Goal: Task Accomplishment & Management: Use online tool/utility

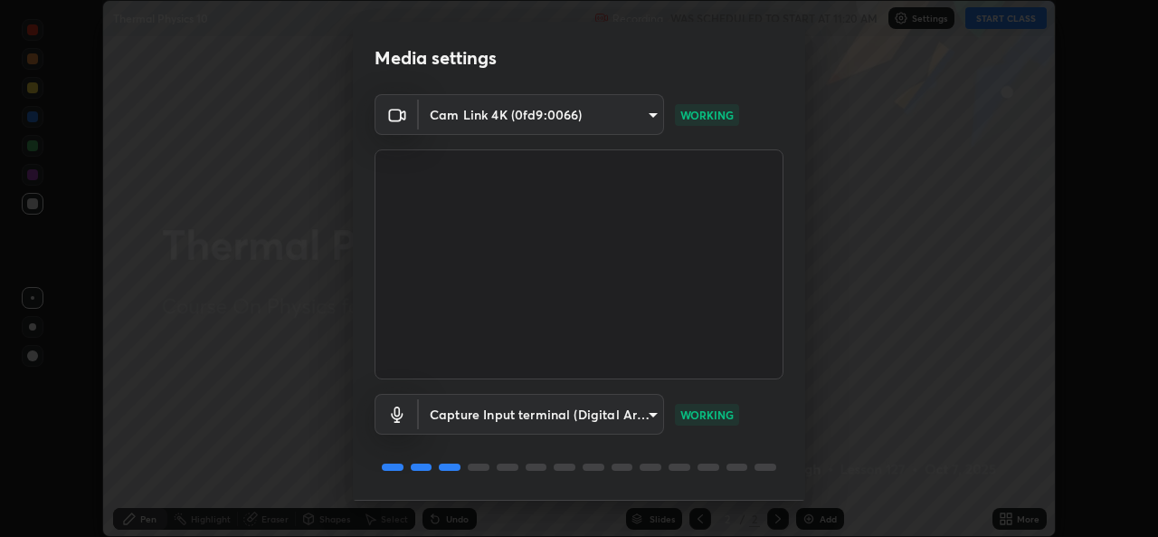
scroll to position [57, 0]
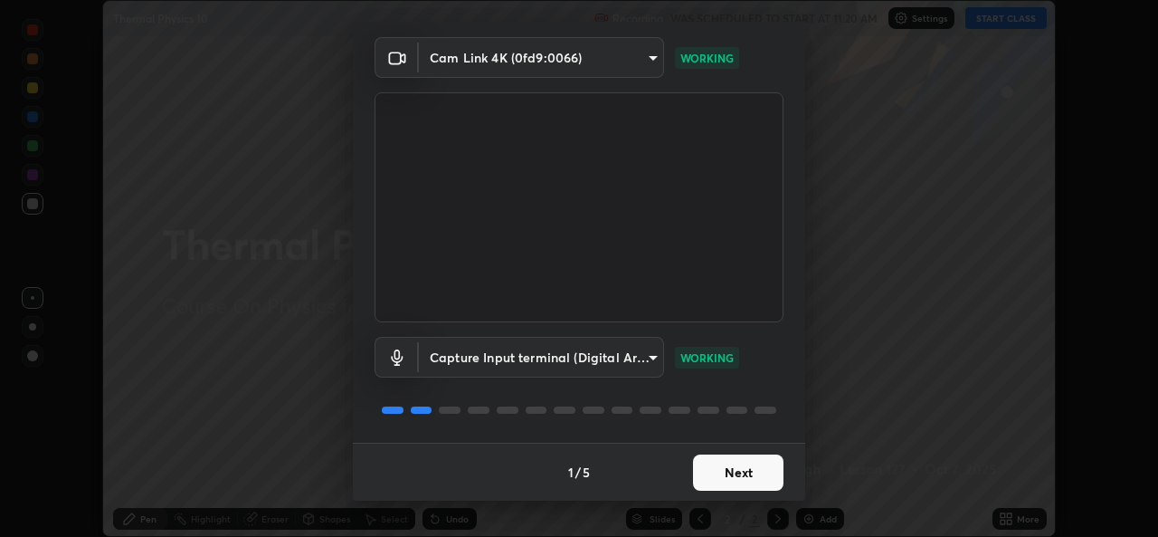
click at [725, 471] on button "Next" at bounding box center [738, 472] width 90 height 36
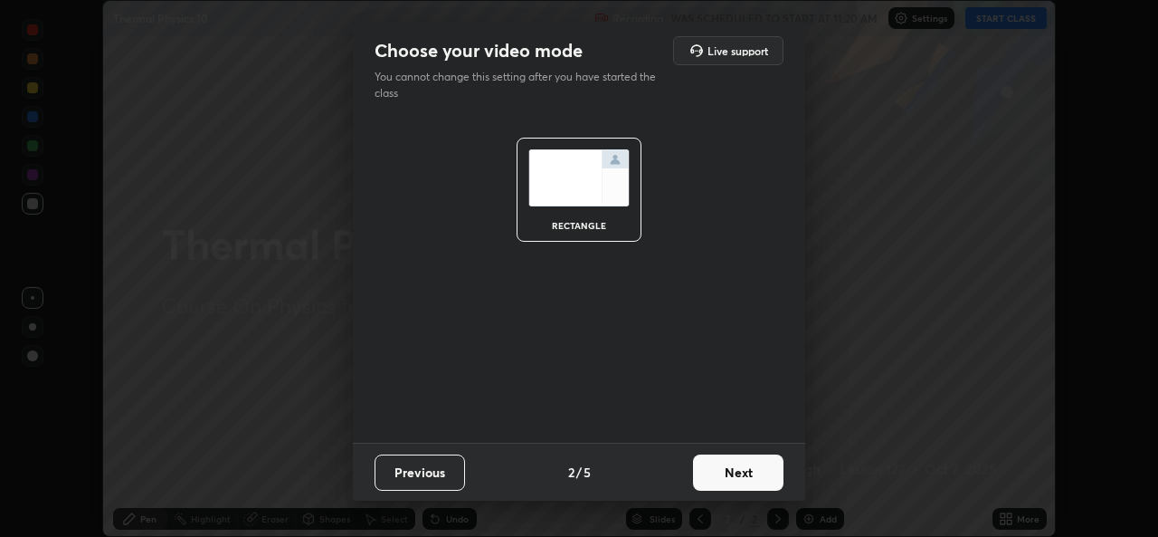
scroll to position [0, 0]
click at [746, 458] on button "Next" at bounding box center [738, 472] width 90 height 36
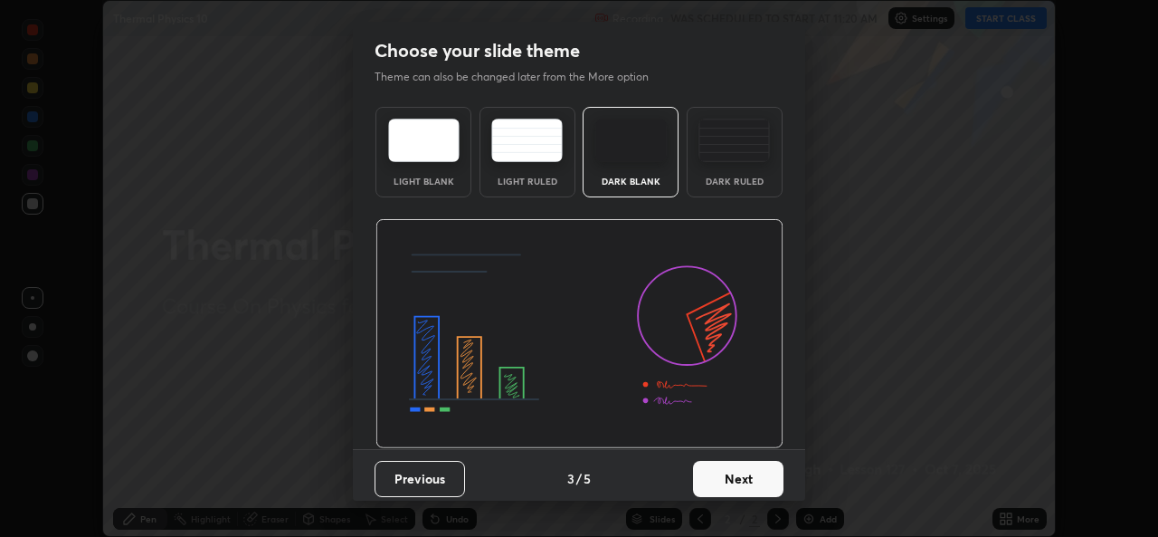
scroll to position [6, 0]
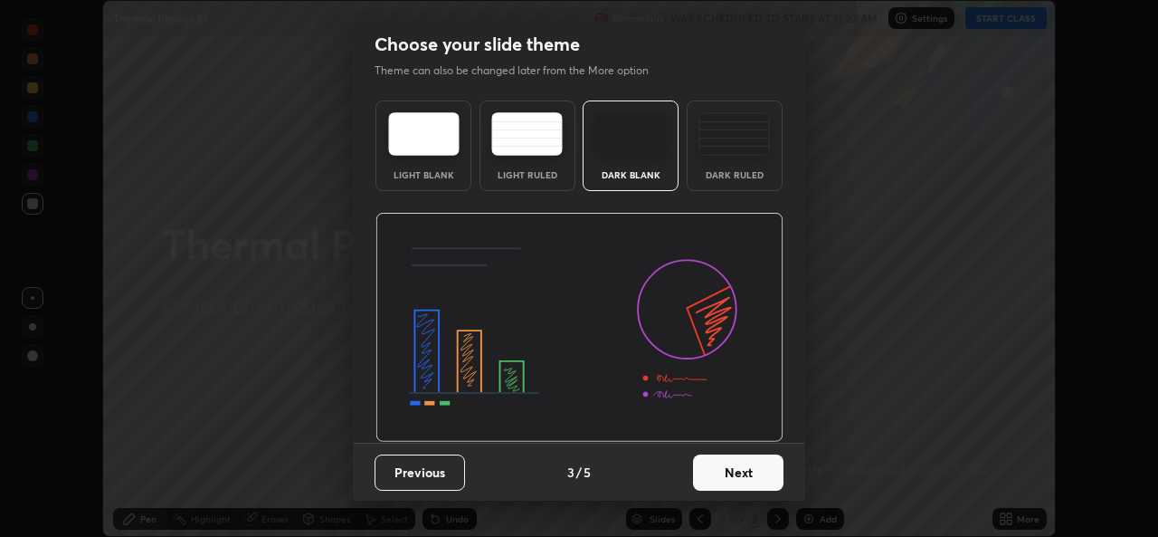
click at [738, 472] on button "Next" at bounding box center [738, 472] width 90 height 36
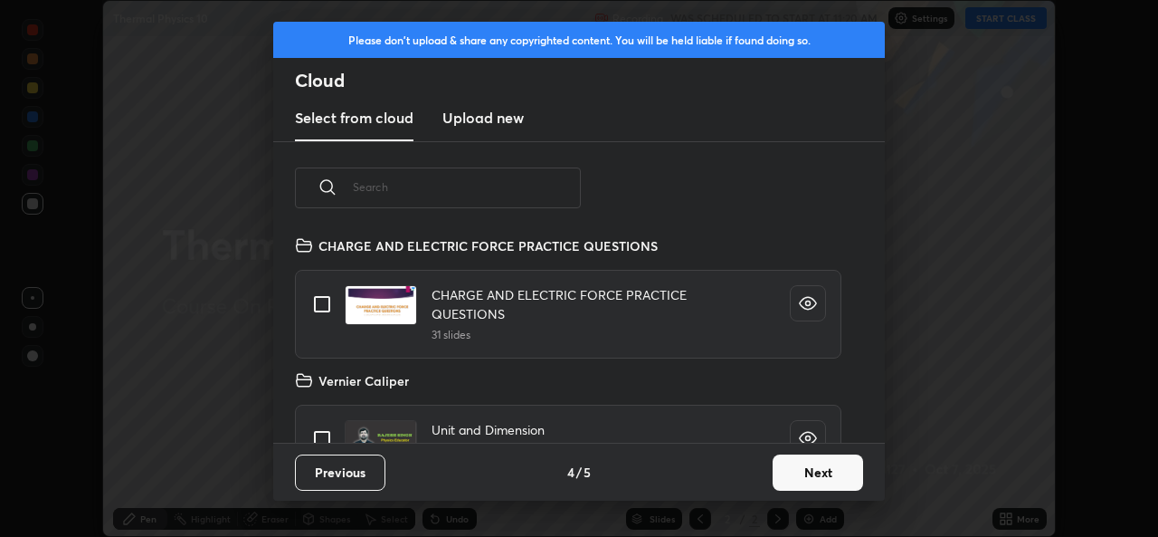
scroll to position [208, 581]
click at [803, 472] on button "Next" at bounding box center [818, 472] width 90 height 36
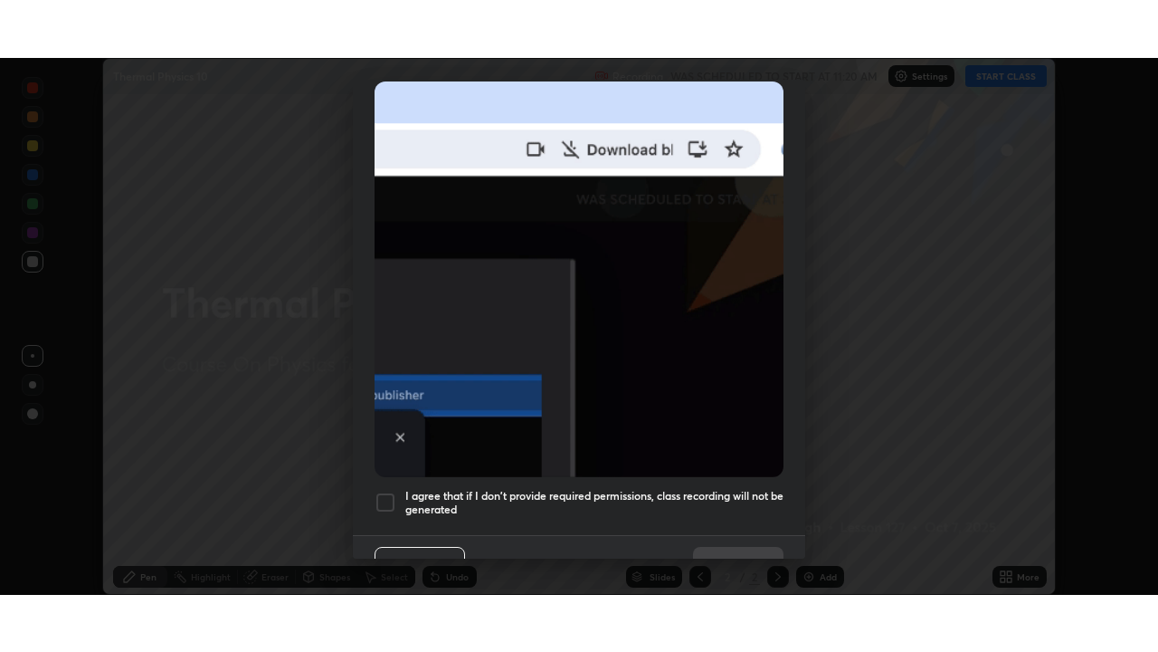
scroll to position [426, 0]
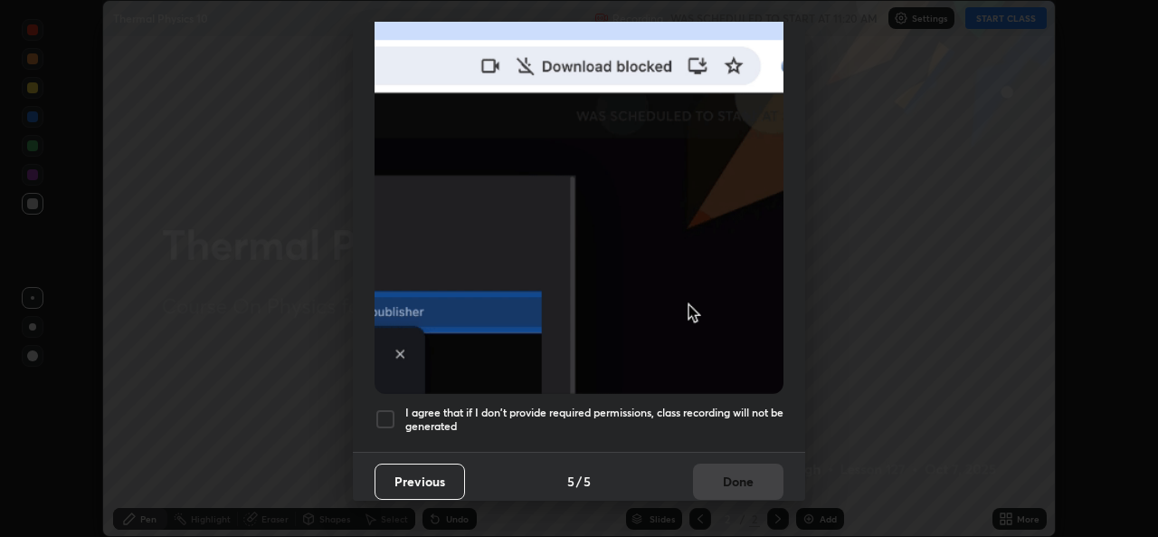
click at [398, 415] on div "I agree that if I don't provide required permissions, class recording will not …" at bounding box center [579, 419] width 409 height 22
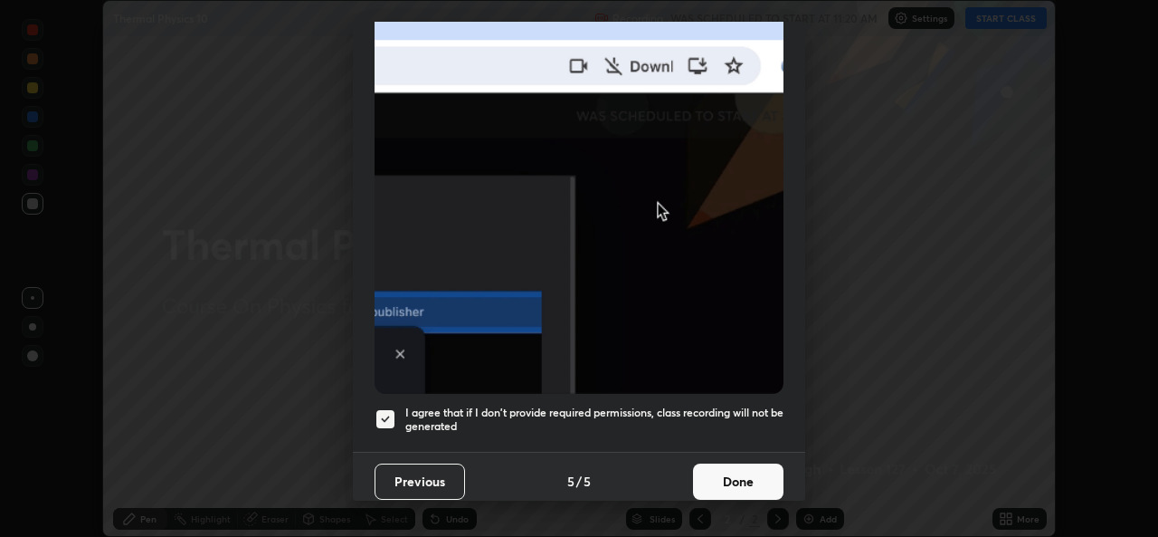
click at [718, 470] on button "Done" at bounding box center [738, 481] width 90 height 36
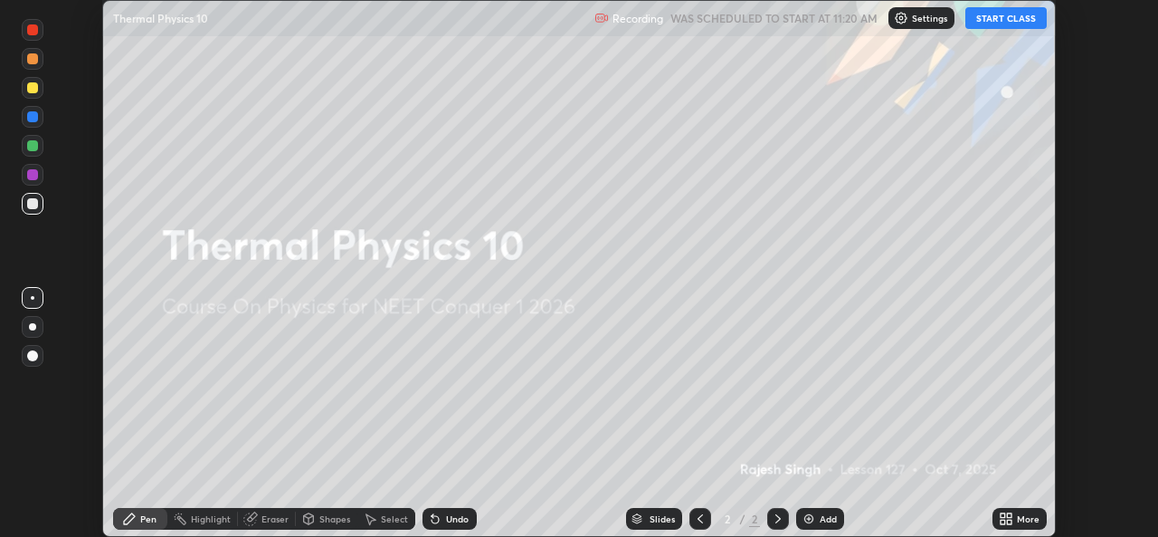
click at [981, 11] on button "START CLASS" at bounding box center [1006, 18] width 81 height 22
click at [1009, 521] on icon at bounding box center [1009, 521] width 5 height 5
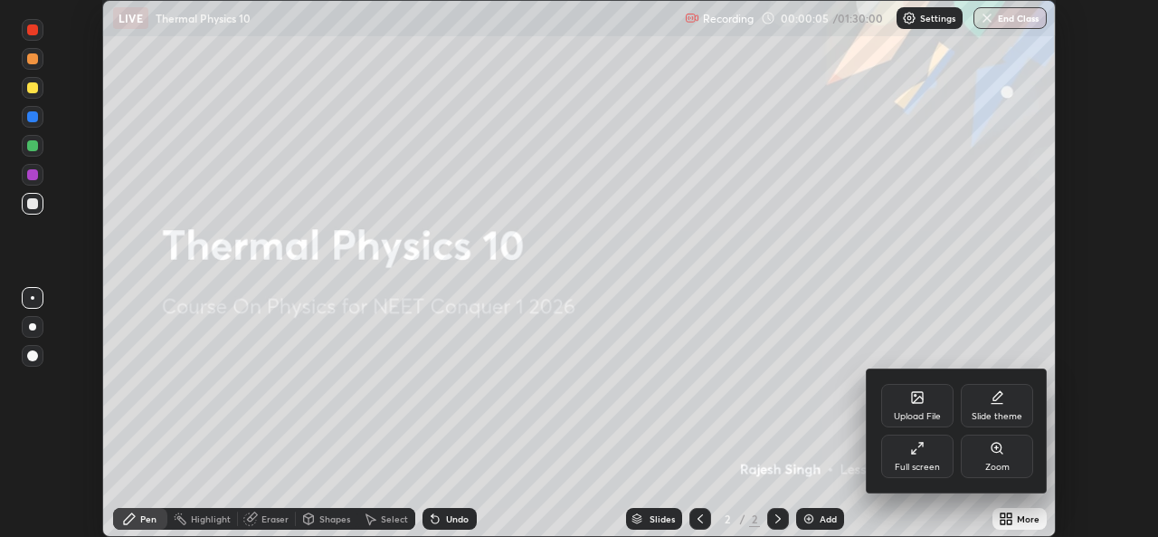
click at [938, 459] on div "Full screen" at bounding box center [917, 455] width 72 height 43
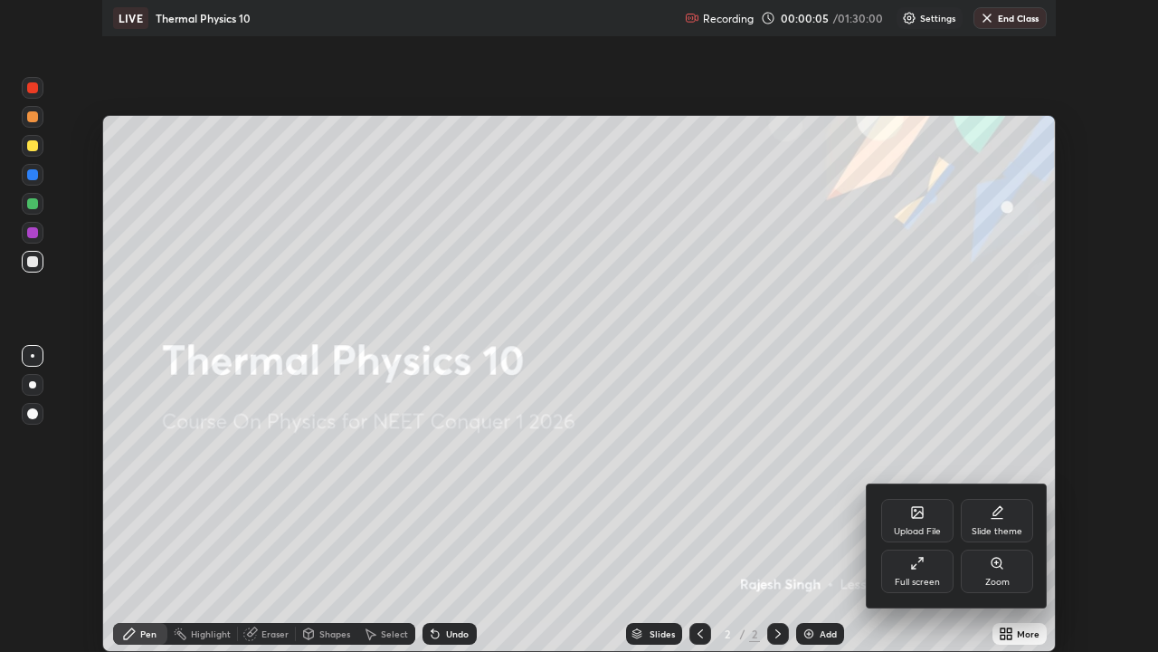
scroll to position [652, 1158]
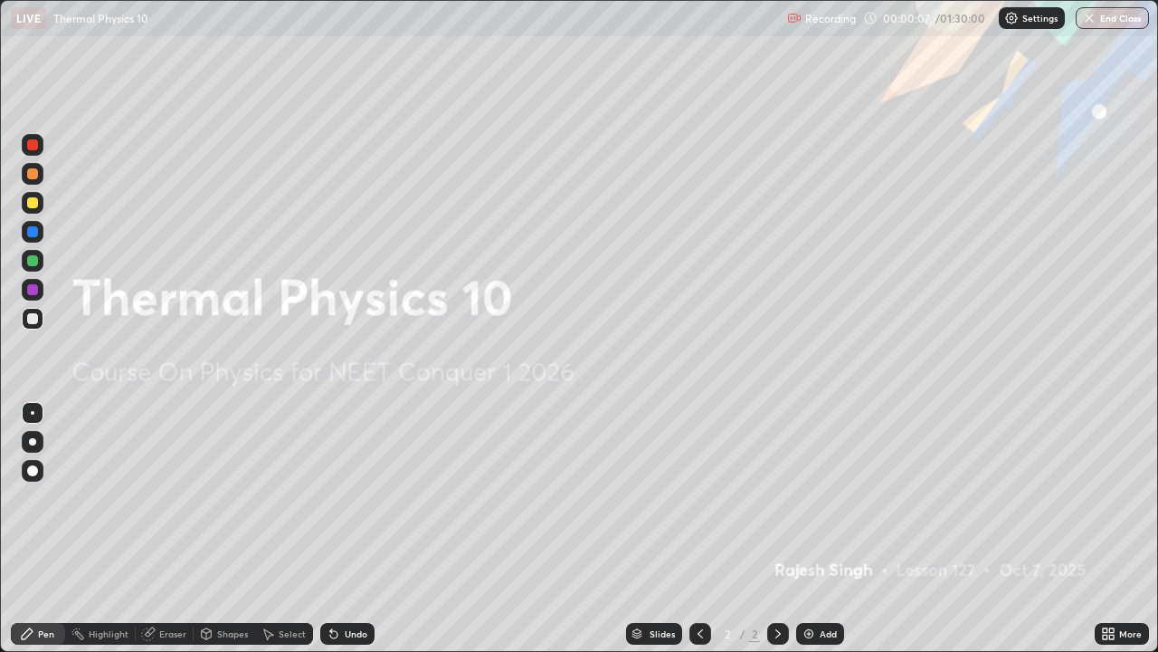
click at [1105, 536] on icon at bounding box center [1105, 636] width 5 height 5
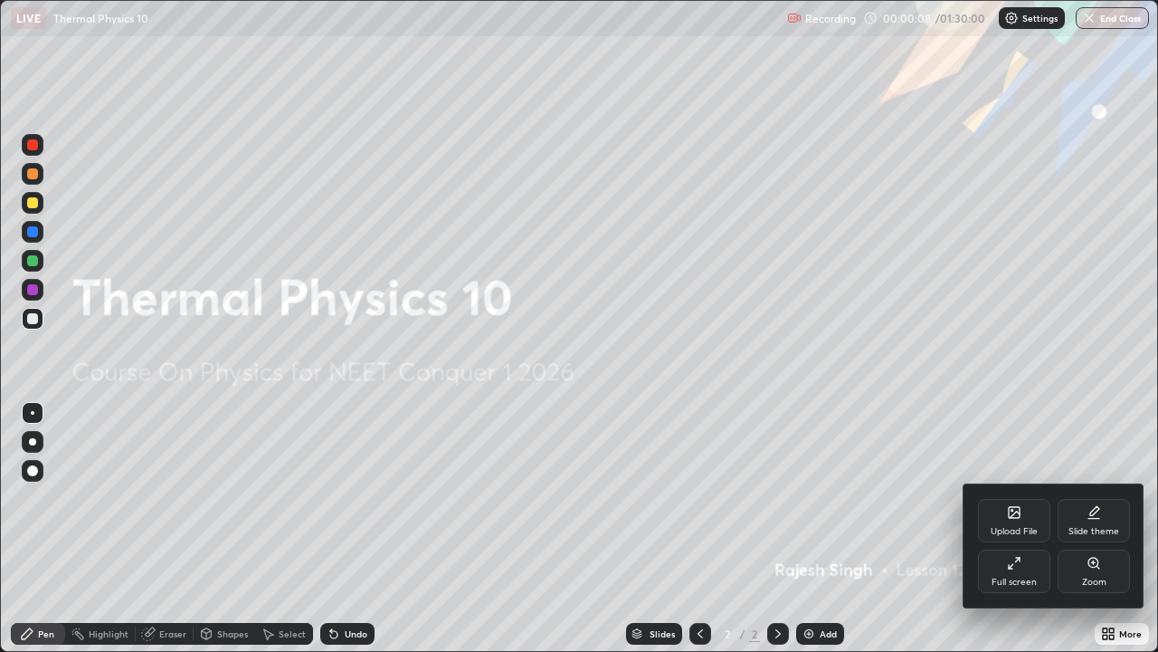
click at [1002, 514] on div "Upload File" at bounding box center [1014, 520] width 72 height 43
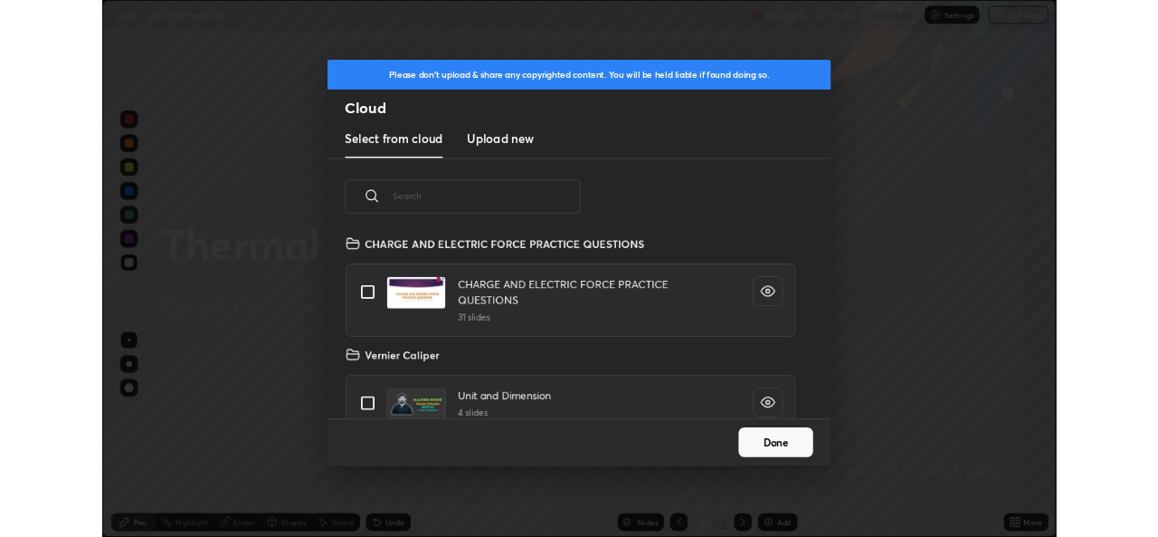
scroll to position [223, 581]
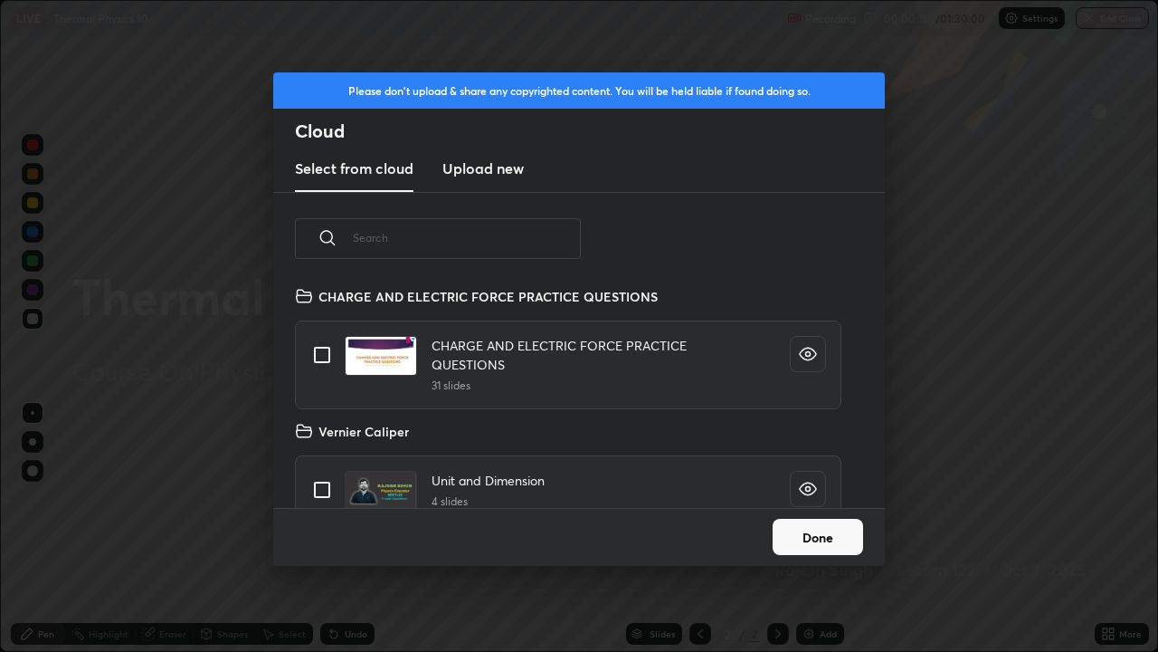
click at [472, 167] on h3 "Upload new" at bounding box center [483, 168] width 81 height 22
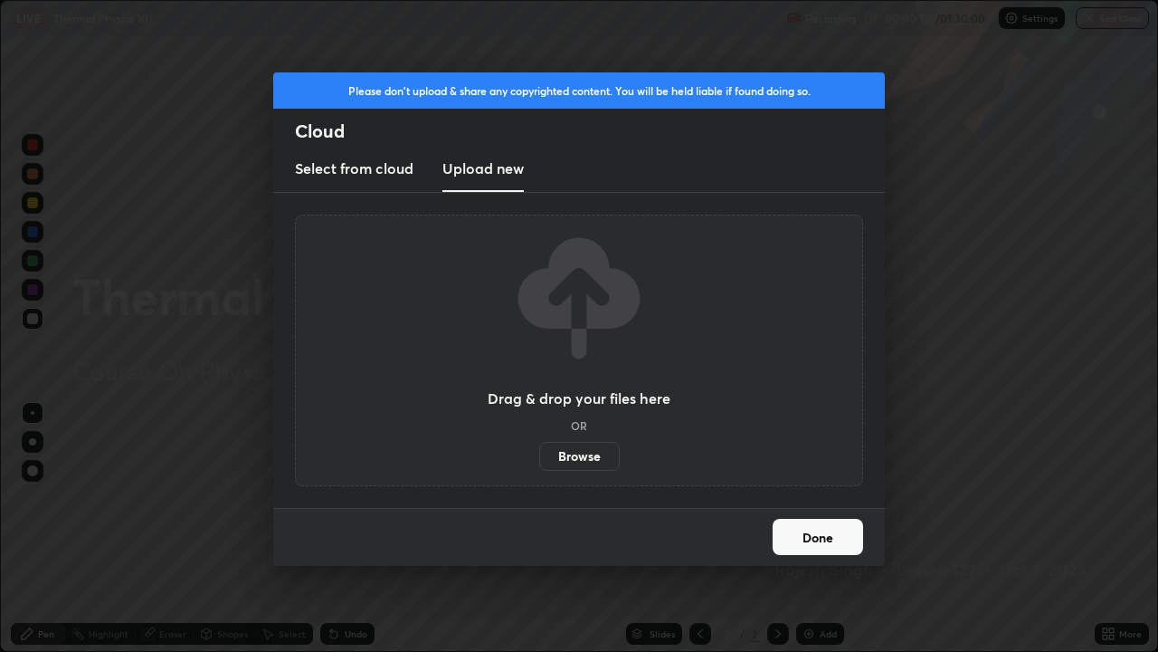
click at [574, 461] on label "Browse" at bounding box center [579, 456] width 81 height 29
click at [539, 461] on input "Browse" at bounding box center [539, 456] width 0 height 29
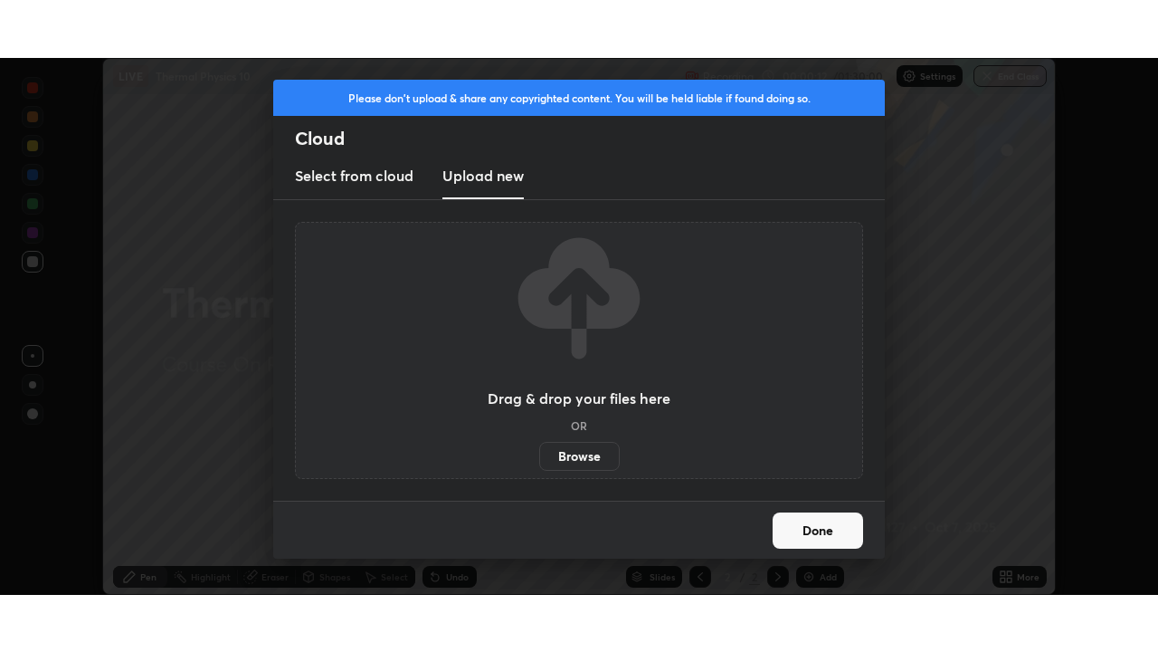
scroll to position [89960, 89338]
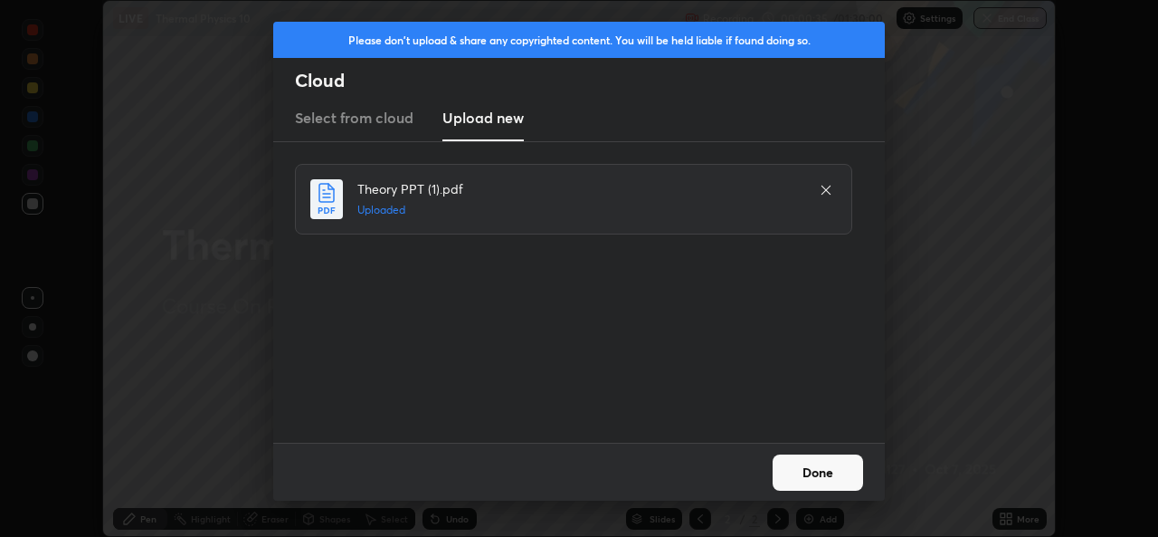
click at [848, 455] on button "Done" at bounding box center [818, 472] width 90 height 36
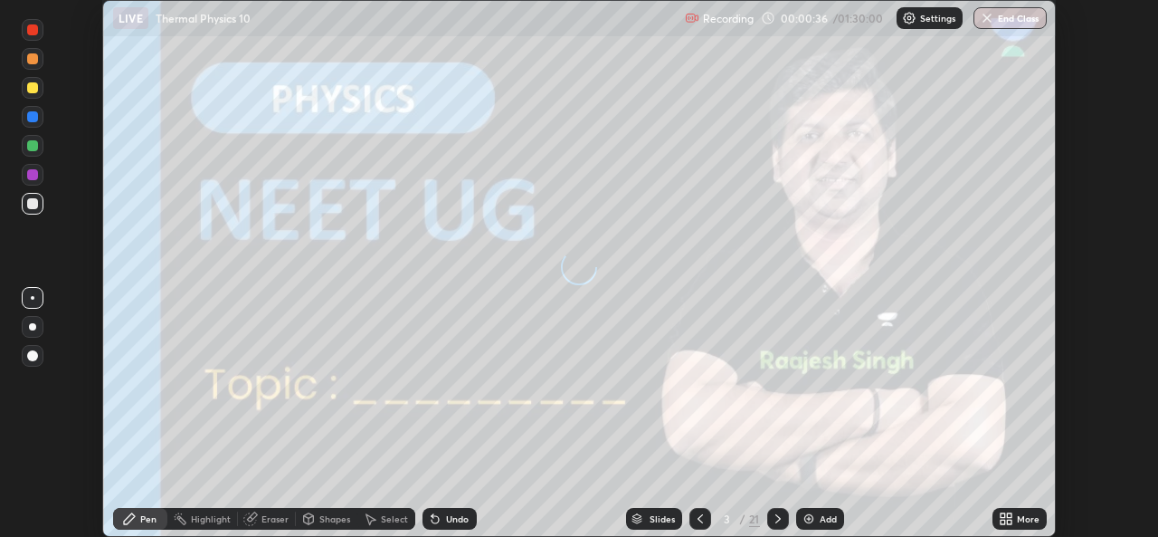
click at [1000, 520] on icon at bounding box center [1006, 518] width 14 height 14
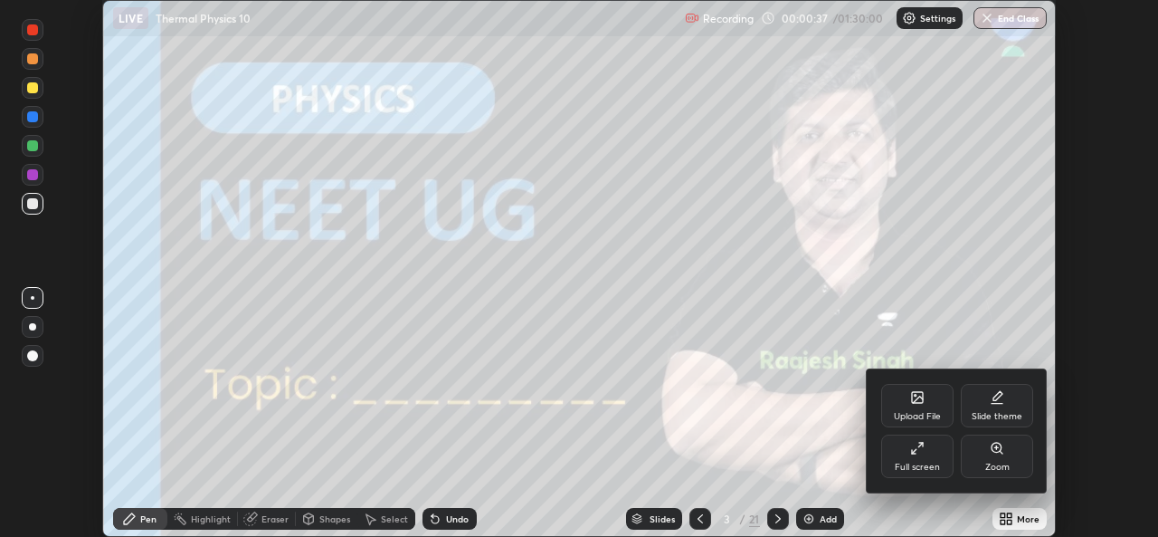
click at [929, 463] on div "Full screen" at bounding box center [917, 466] width 45 height 9
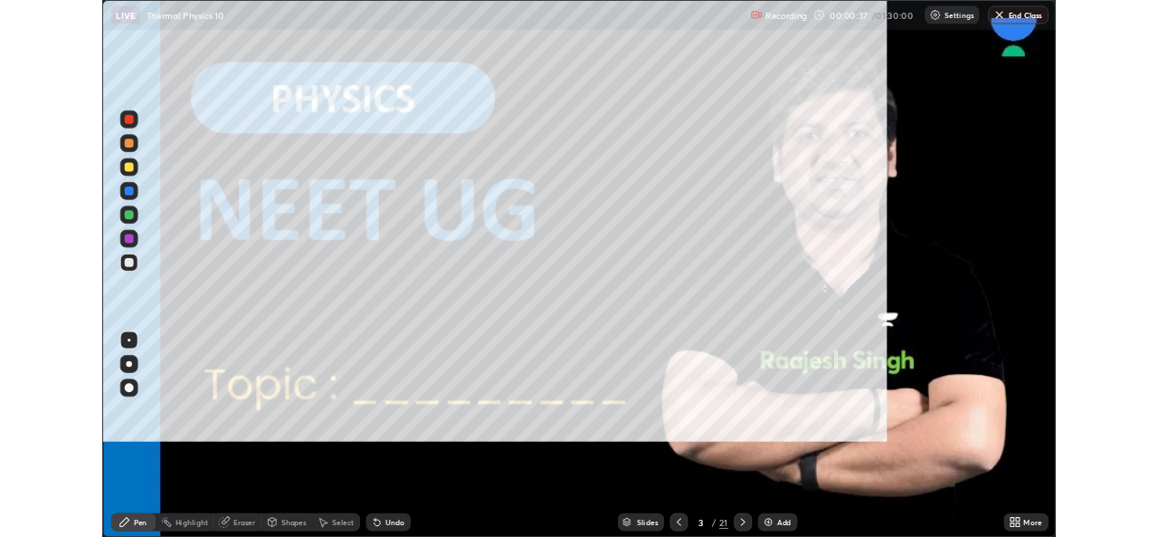
scroll to position [652, 1158]
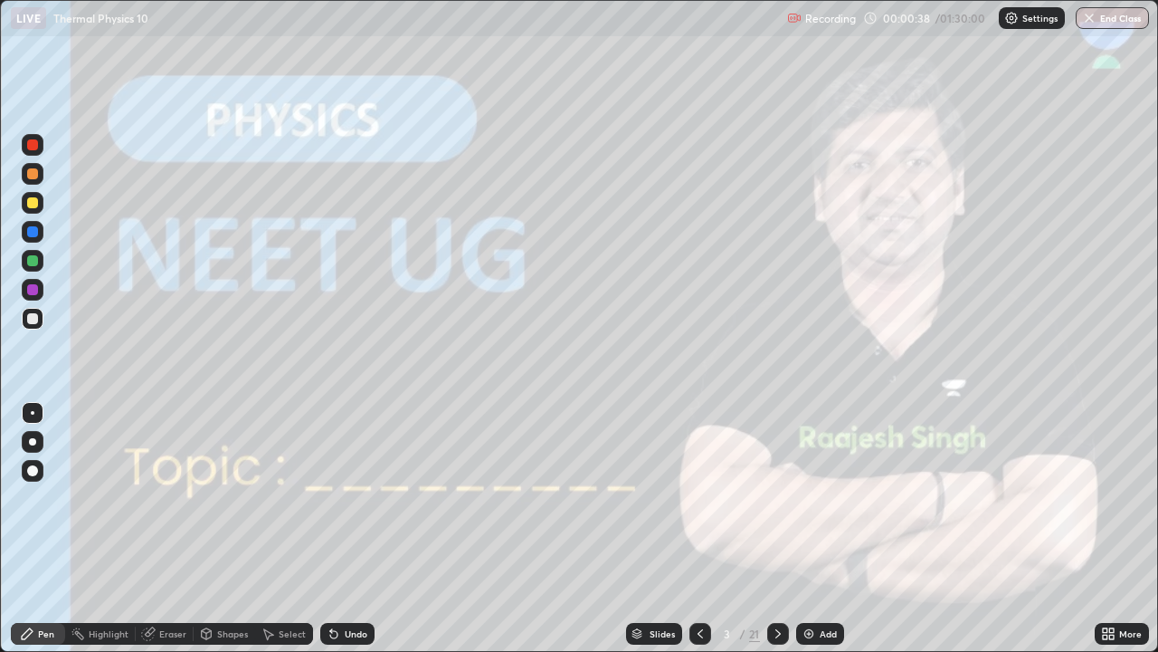
click at [779, 536] on icon at bounding box center [778, 633] width 14 height 14
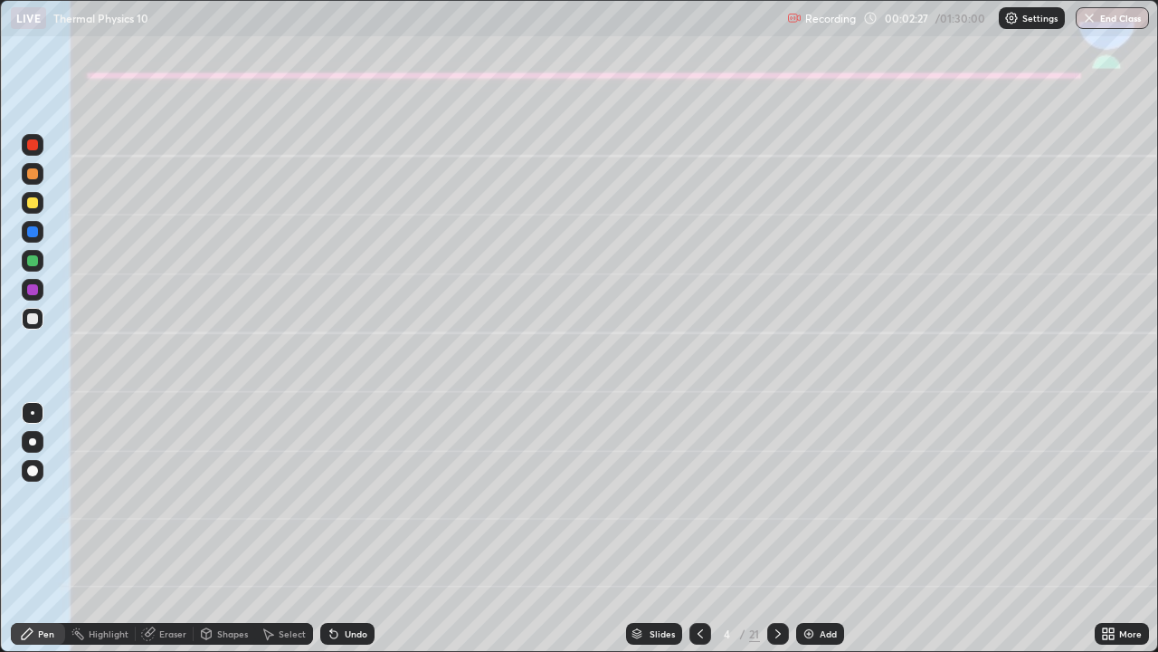
click at [33, 442] on div at bounding box center [32, 441] width 7 height 7
click at [29, 268] on div at bounding box center [33, 261] width 22 height 22
click at [31, 204] on div at bounding box center [32, 202] width 11 height 11
click at [30, 317] on div at bounding box center [32, 318] width 11 height 11
click at [30, 292] on div at bounding box center [32, 289] width 11 height 11
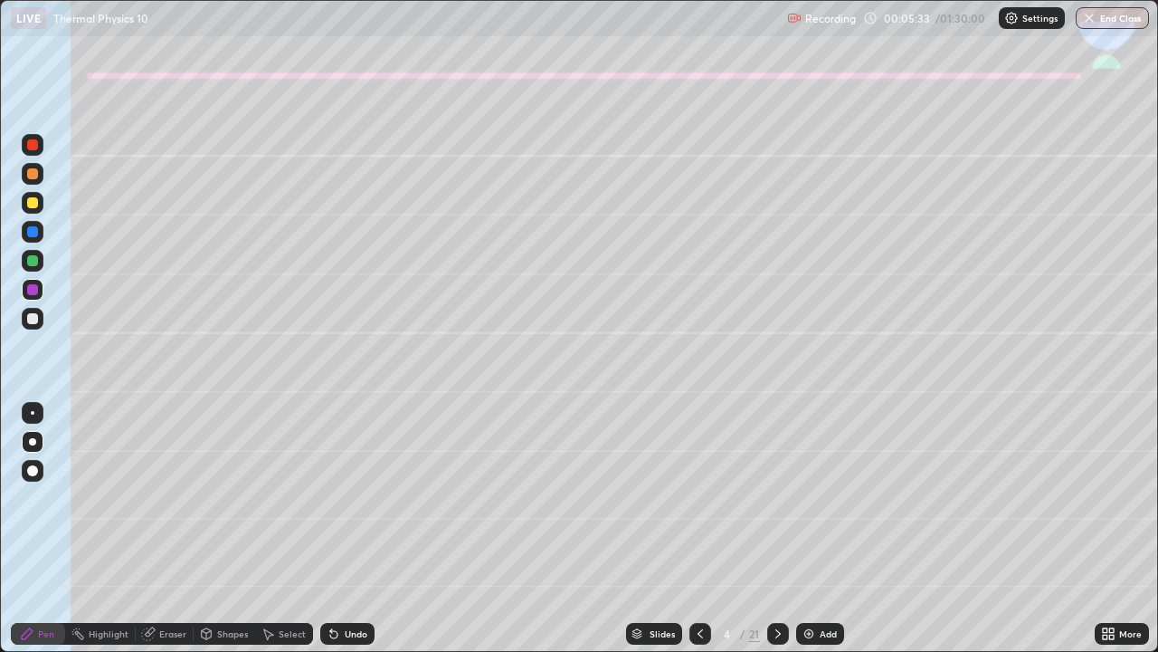
click at [33, 147] on div at bounding box center [32, 144] width 11 height 11
click at [35, 319] on div at bounding box center [32, 318] width 11 height 11
click at [24, 259] on div at bounding box center [33, 261] width 22 height 22
click at [27, 206] on div at bounding box center [33, 203] width 22 height 22
click at [33, 319] on div at bounding box center [32, 318] width 11 height 11
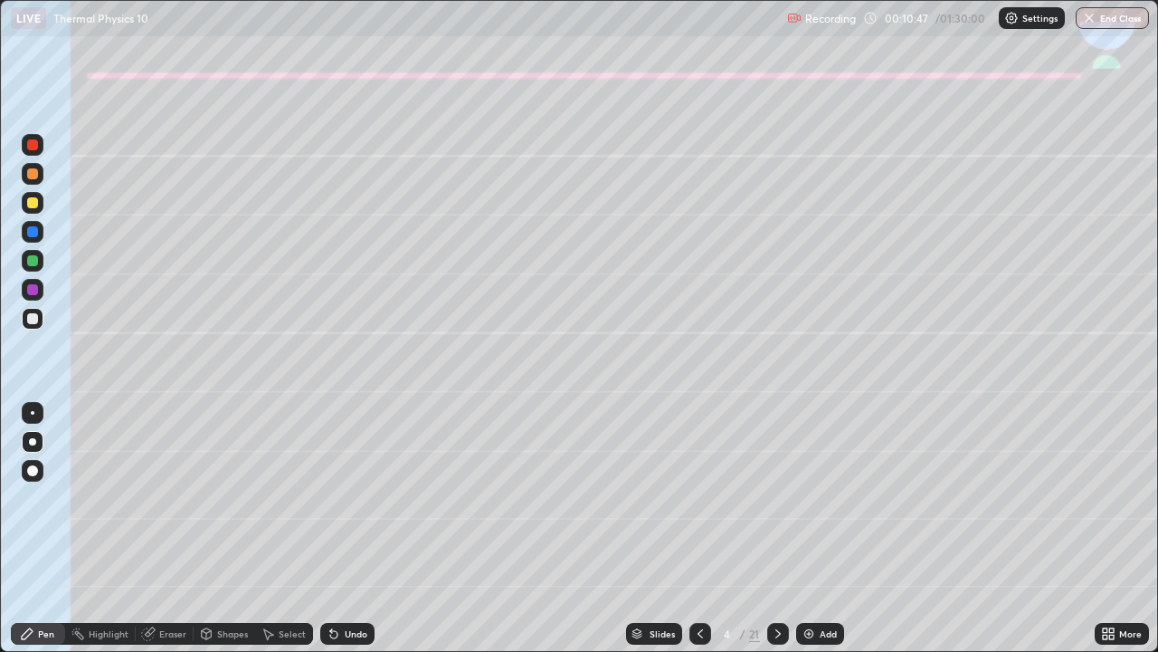
click at [776, 536] on icon at bounding box center [778, 633] width 14 height 14
click at [35, 200] on div at bounding box center [32, 202] width 11 height 11
click at [224, 536] on div "Shapes" at bounding box center [225, 634] width 62 height 22
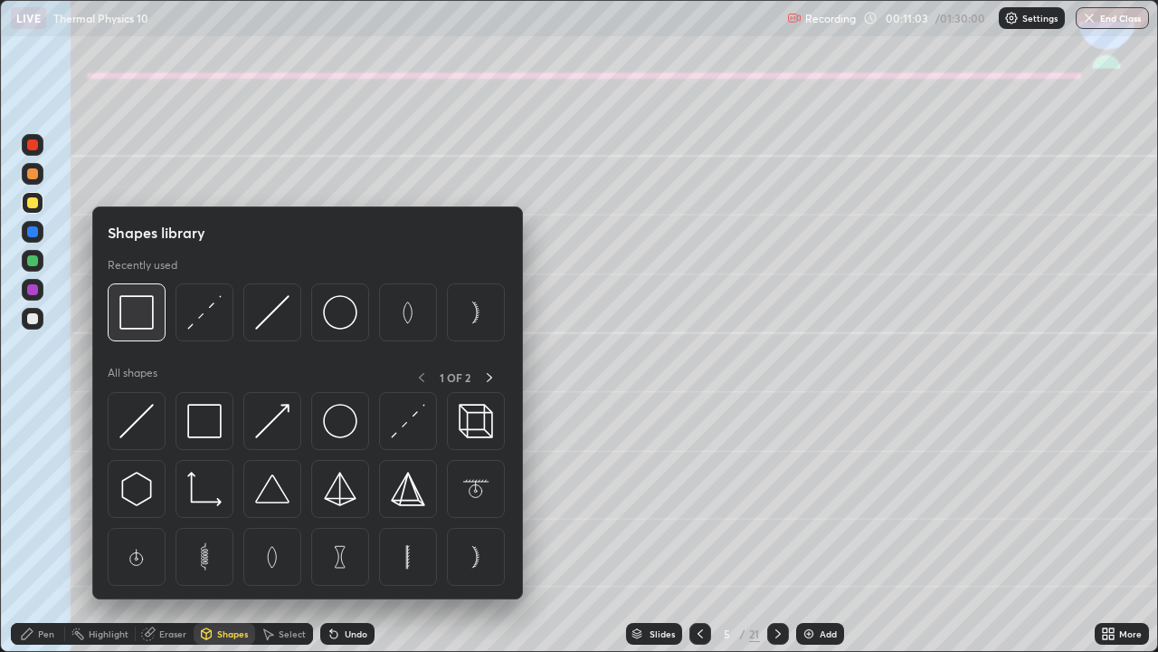
click at [141, 319] on img at bounding box center [136, 312] width 34 height 34
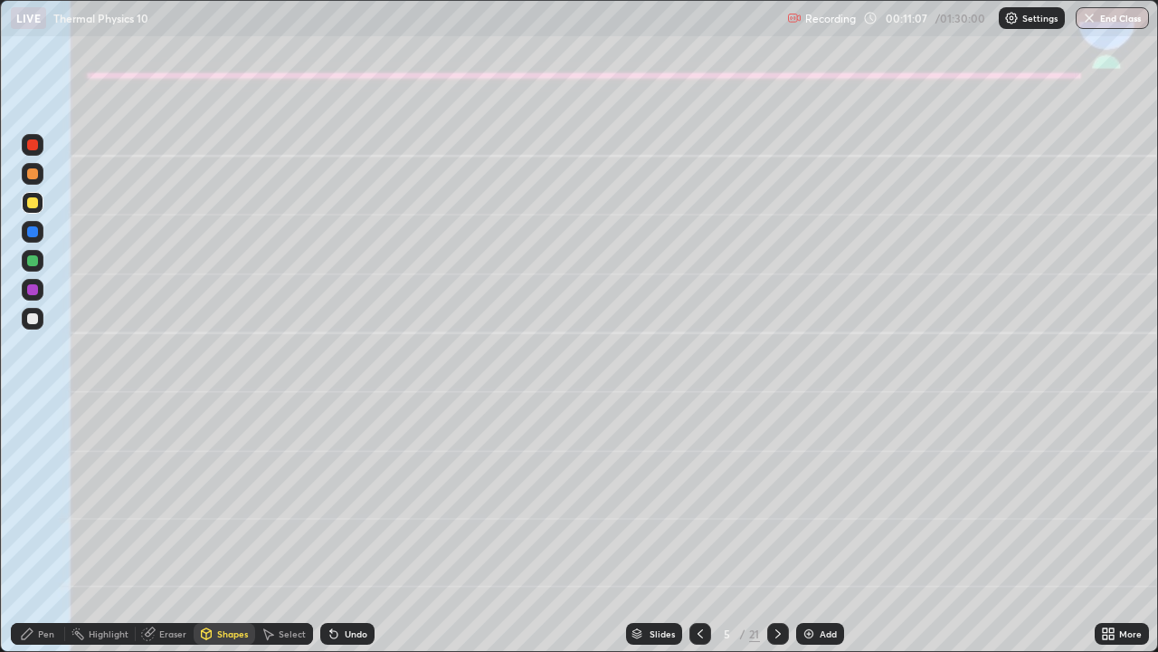
click at [233, 536] on div "Shapes" at bounding box center [232, 633] width 31 height 9
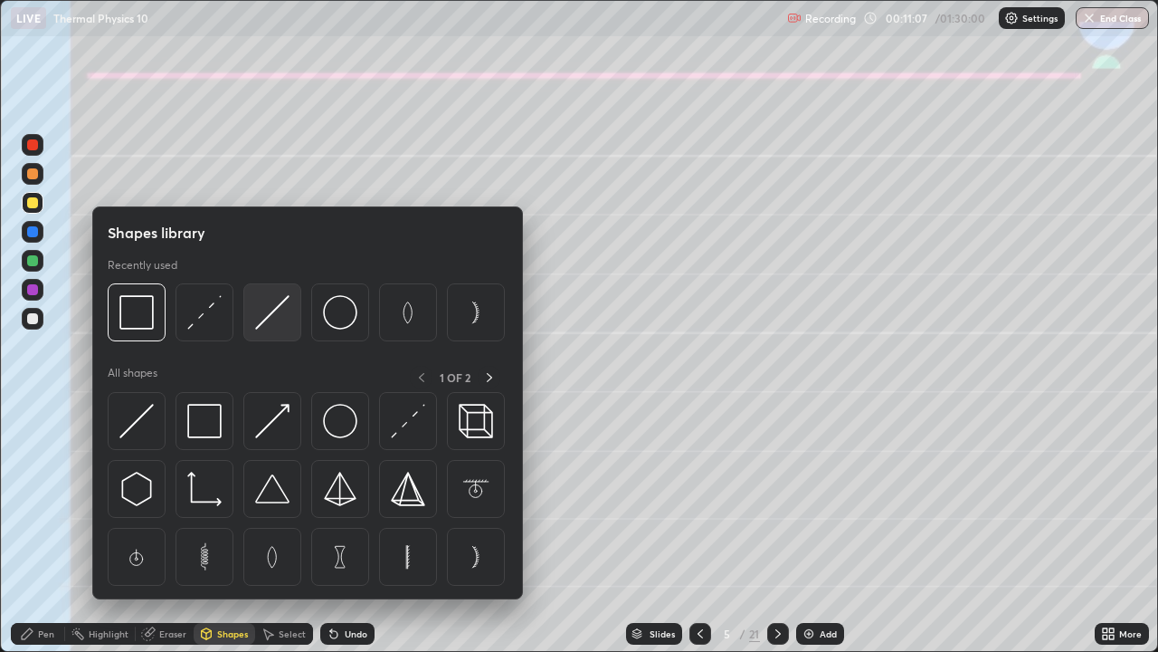
click at [270, 314] on img at bounding box center [272, 312] width 34 height 34
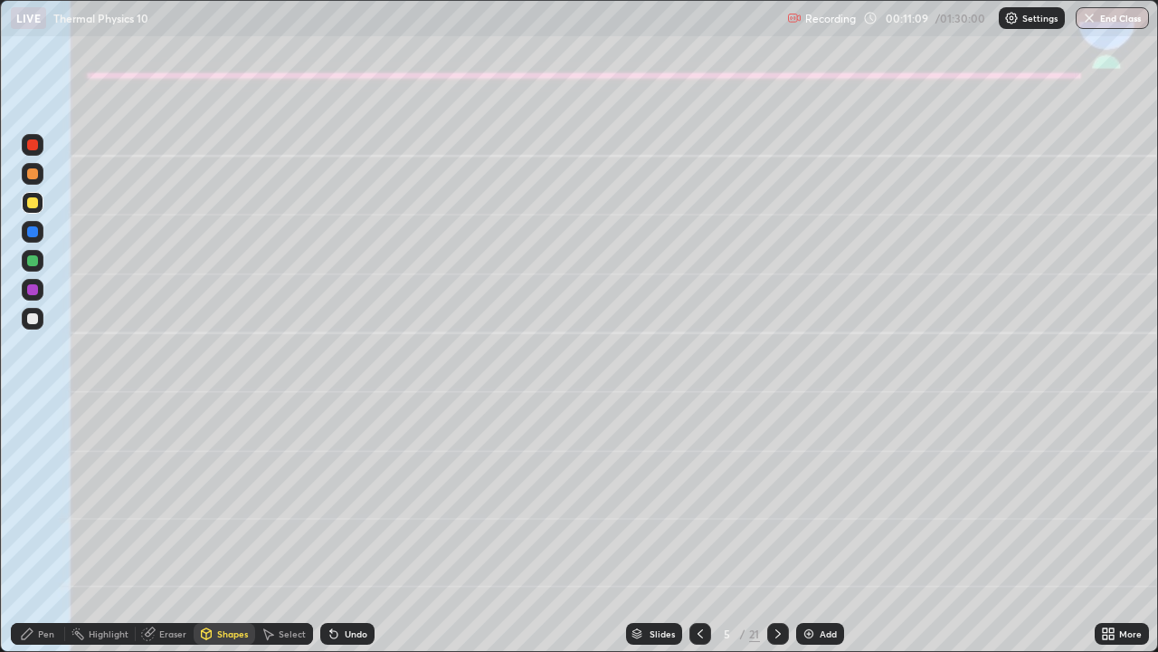
click at [34, 319] on div at bounding box center [32, 318] width 11 height 11
click at [159, 536] on div "Eraser" at bounding box center [172, 633] width 27 height 9
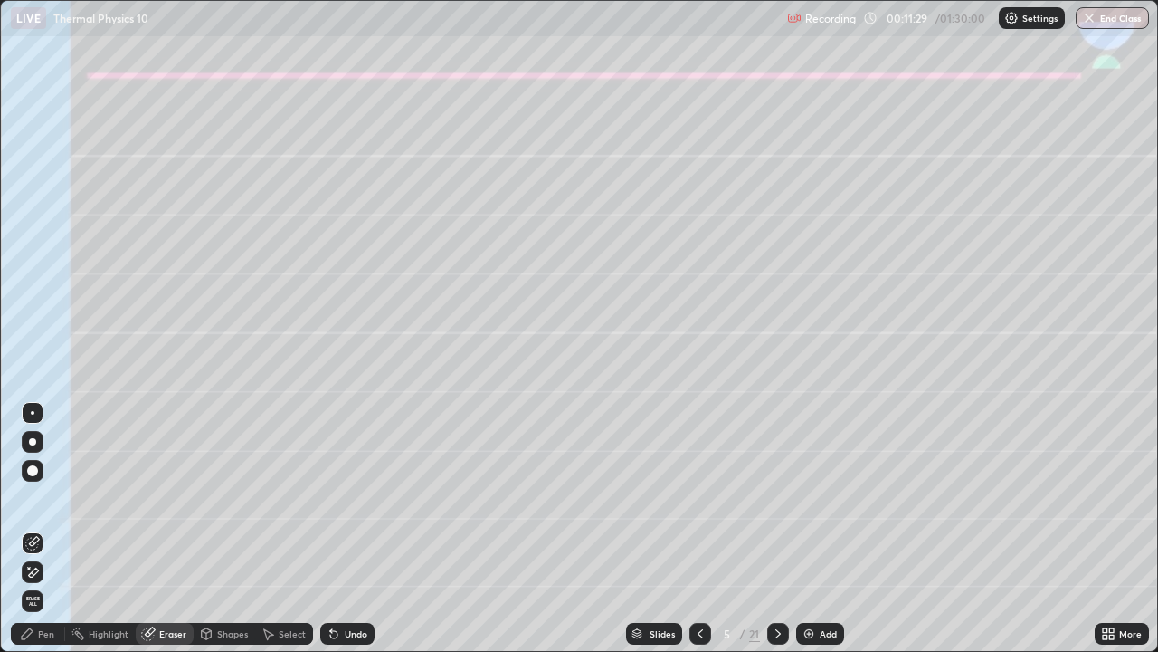
click at [32, 536] on icon at bounding box center [27, 633] width 14 height 14
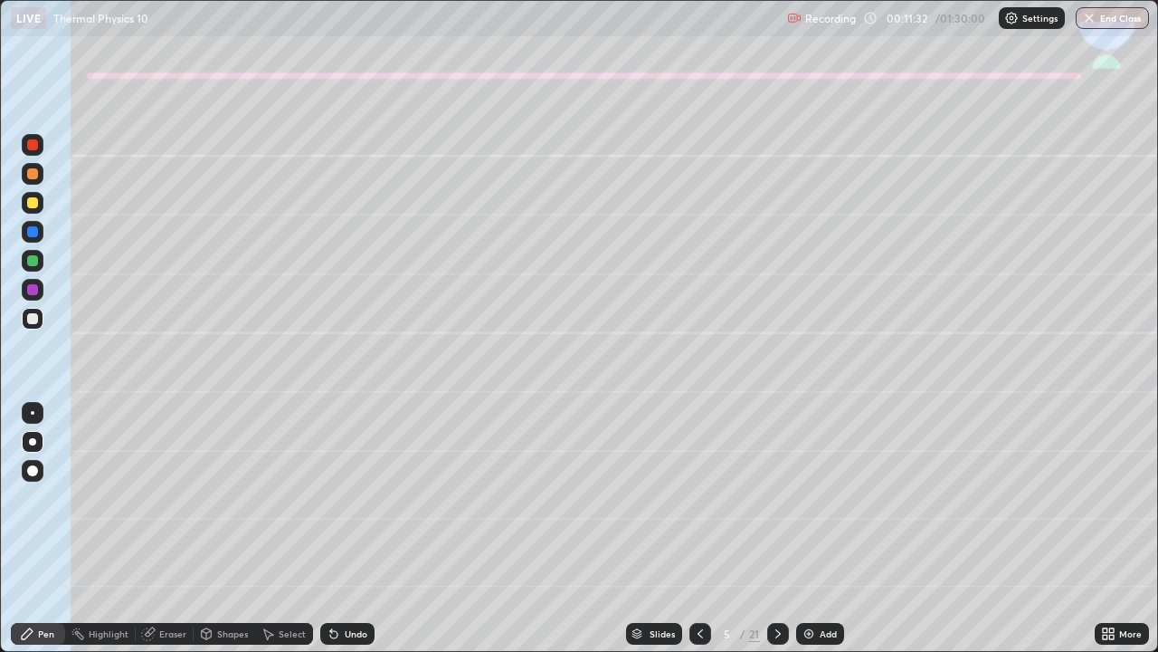
click at [157, 536] on div "Eraser" at bounding box center [165, 634] width 58 height 22
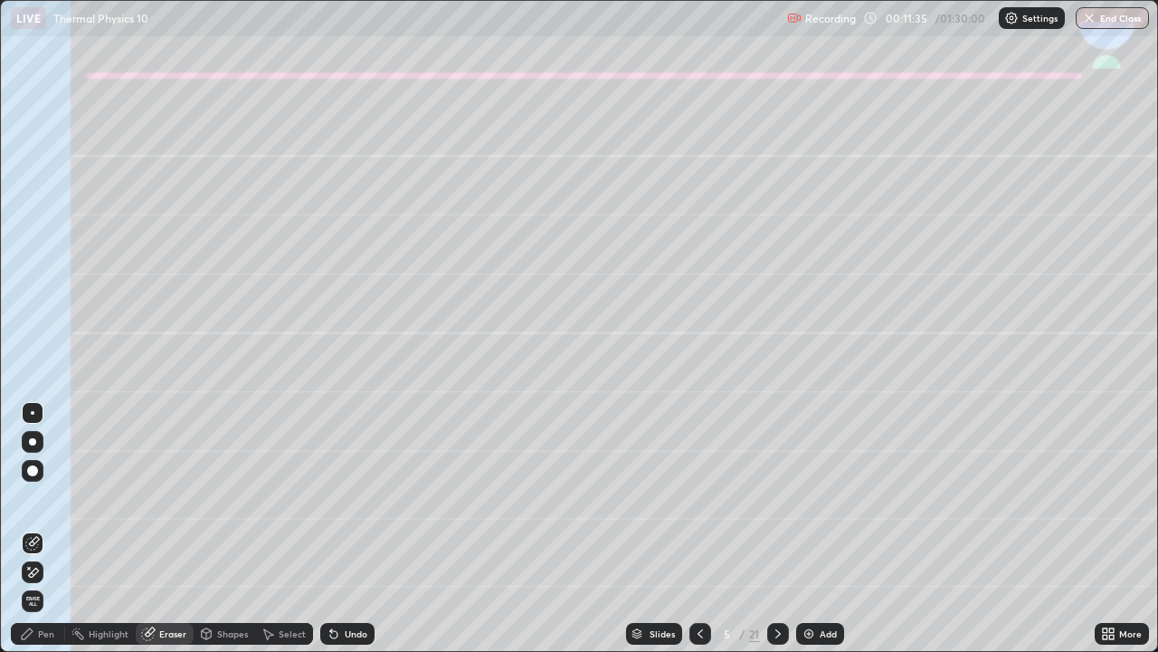
click at [34, 536] on div "Pen" at bounding box center [38, 634] width 54 height 22
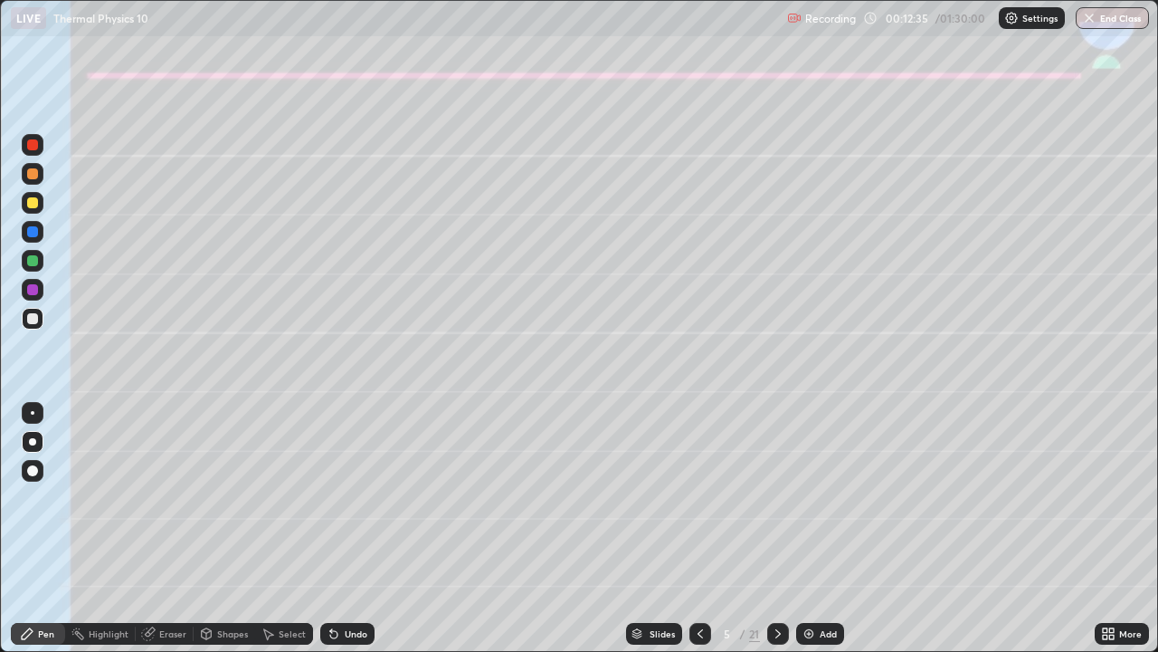
click at [332, 536] on icon at bounding box center [333, 634] width 7 height 7
click at [335, 536] on icon at bounding box center [333, 634] width 7 height 7
click at [330, 536] on icon at bounding box center [333, 634] width 7 height 7
click at [37, 260] on div at bounding box center [32, 260] width 11 height 11
click at [0, 536] on div "Setting up your live class" at bounding box center [579, 326] width 1158 height 652
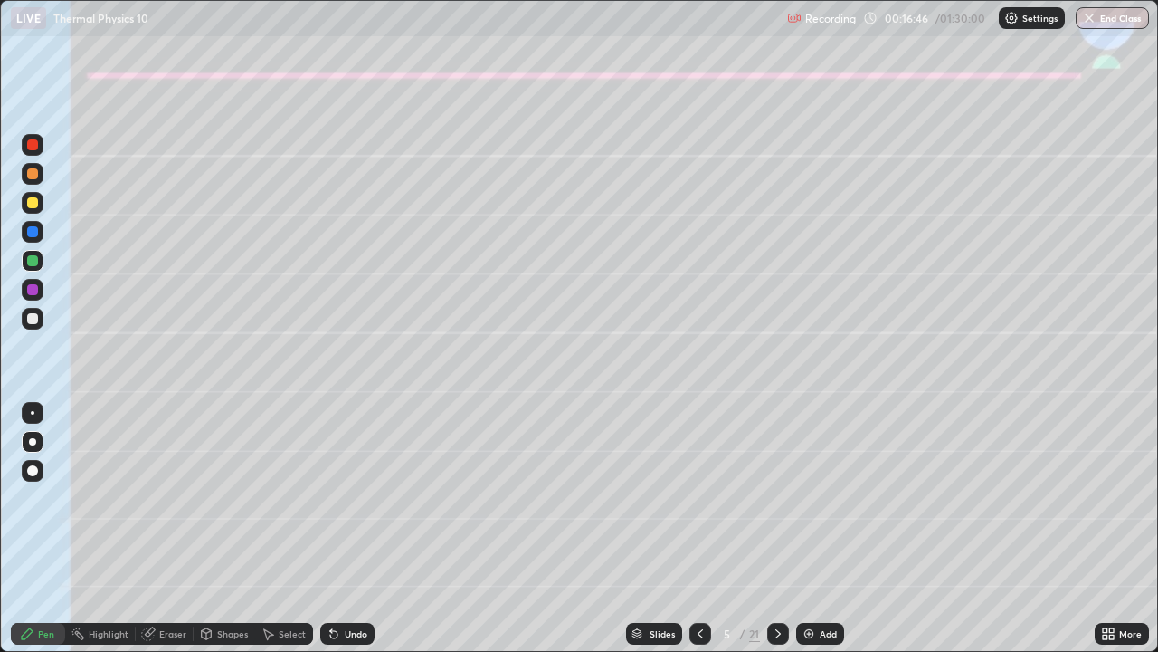
click at [32, 320] on div at bounding box center [32, 318] width 11 height 11
click at [777, 536] on icon at bounding box center [778, 633] width 14 height 14
click at [698, 536] on icon at bounding box center [700, 633] width 14 height 14
click at [776, 536] on icon at bounding box center [778, 633] width 14 height 14
click at [23, 209] on div at bounding box center [33, 203] width 22 height 22
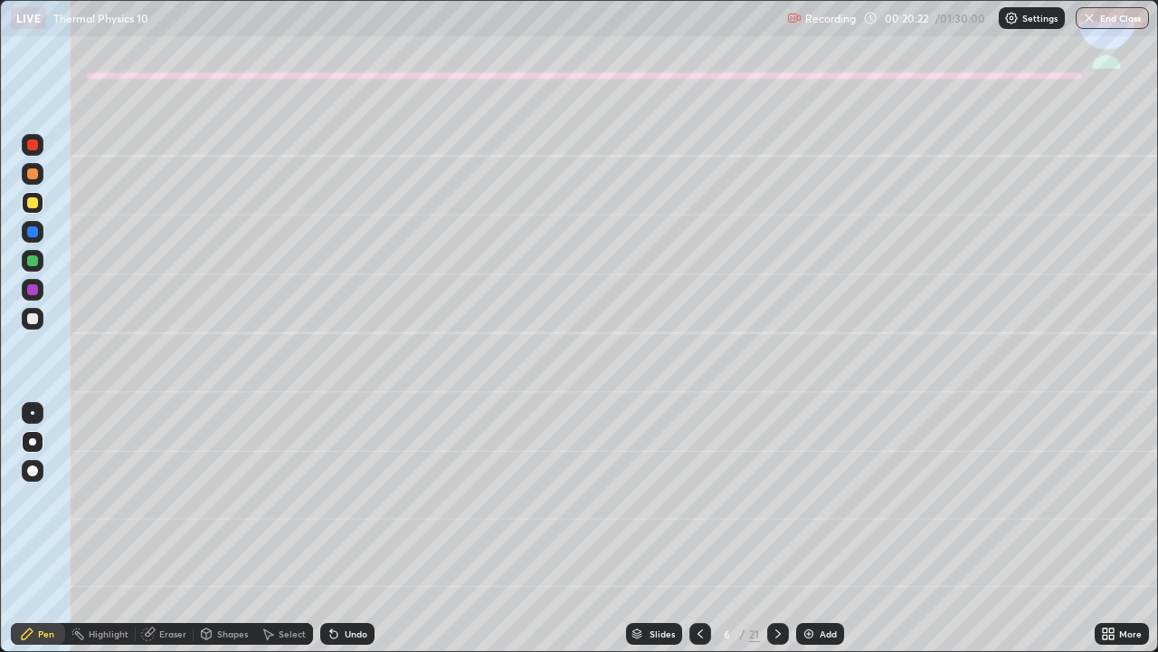
click at [35, 320] on div at bounding box center [32, 318] width 11 height 11
click at [348, 536] on div "Undo" at bounding box center [347, 634] width 54 height 22
click at [776, 536] on icon at bounding box center [778, 633] width 5 height 9
click at [32, 205] on div at bounding box center [32, 202] width 11 height 11
click at [28, 263] on div at bounding box center [32, 260] width 11 height 11
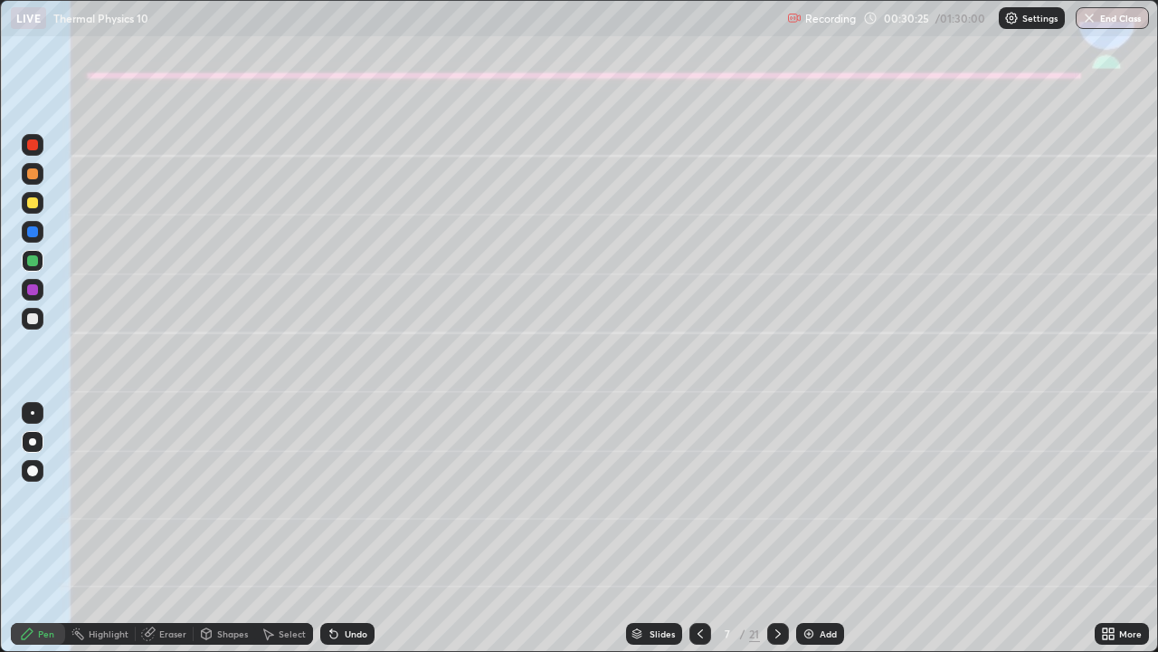
click at [28, 325] on div at bounding box center [33, 319] width 22 height 22
click at [352, 536] on div "Undo" at bounding box center [356, 633] width 23 height 9
click at [341, 536] on div "Undo" at bounding box center [347, 634] width 54 height 22
click at [357, 536] on div "Undo" at bounding box center [356, 633] width 23 height 9
click at [351, 536] on div "Undo" at bounding box center [356, 633] width 23 height 9
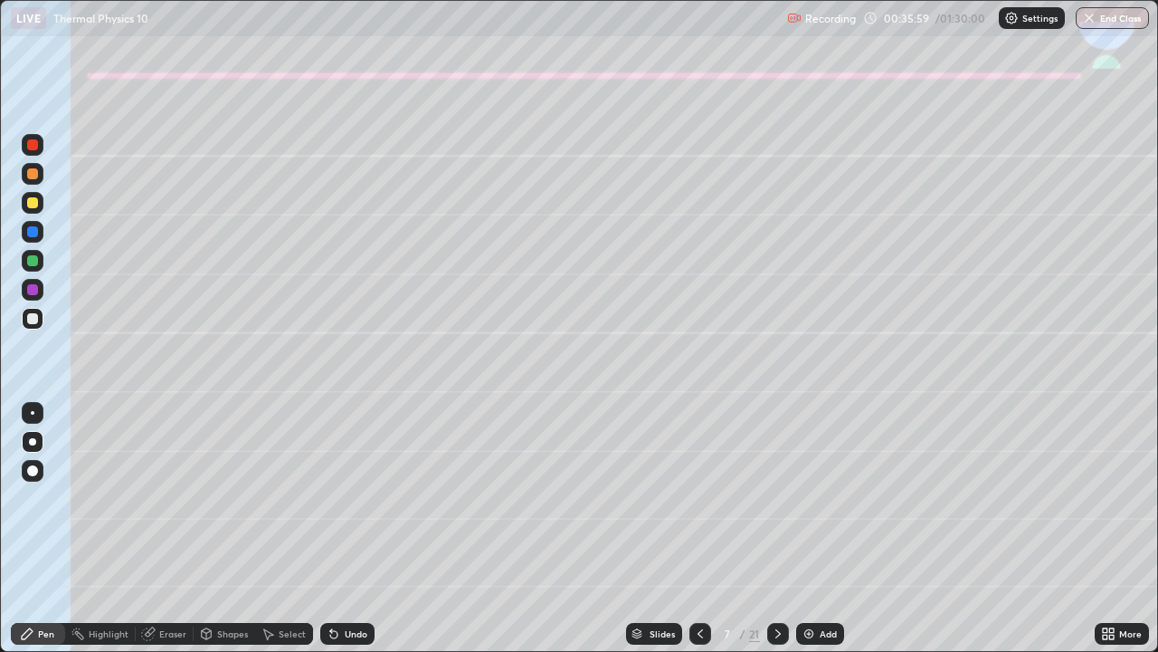
click at [361, 536] on div "Undo" at bounding box center [356, 633] width 23 height 9
click at [220, 536] on div "Shapes" at bounding box center [232, 633] width 31 height 9
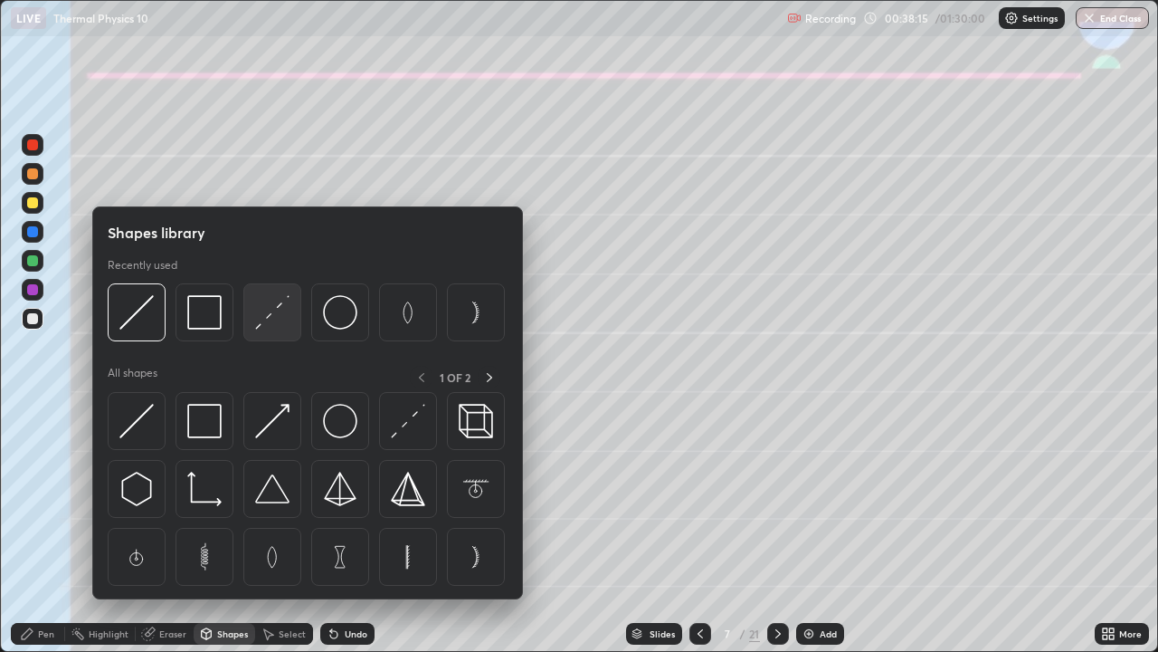
click at [278, 319] on img at bounding box center [272, 312] width 34 height 34
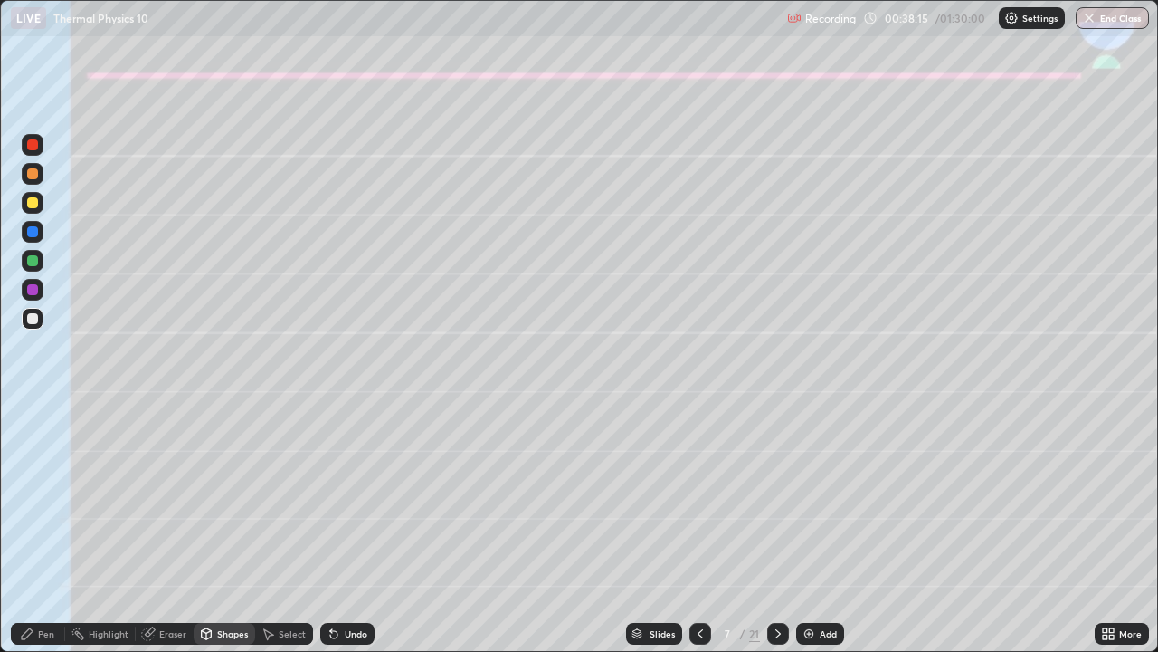
click at [39, 292] on div at bounding box center [33, 290] width 22 height 22
click at [36, 536] on div "Pen" at bounding box center [38, 634] width 54 height 22
click at [29, 183] on div at bounding box center [33, 174] width 22 height 22
click at [24, 323] on div at bounding box center [33, 319] width 22 height 22
click at [221, 536] on div "Shapes" at bounding box center [232, 633] width 31 height 9
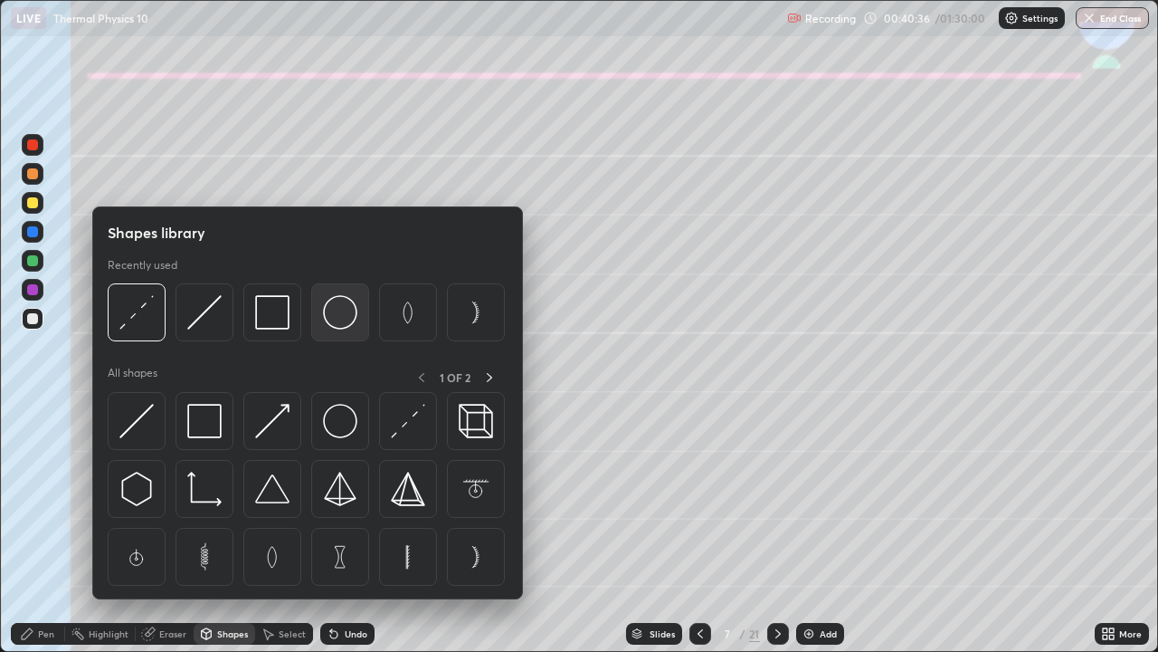
click at [344, 319] on img at bounding box center [340, 312] width 34 height 34
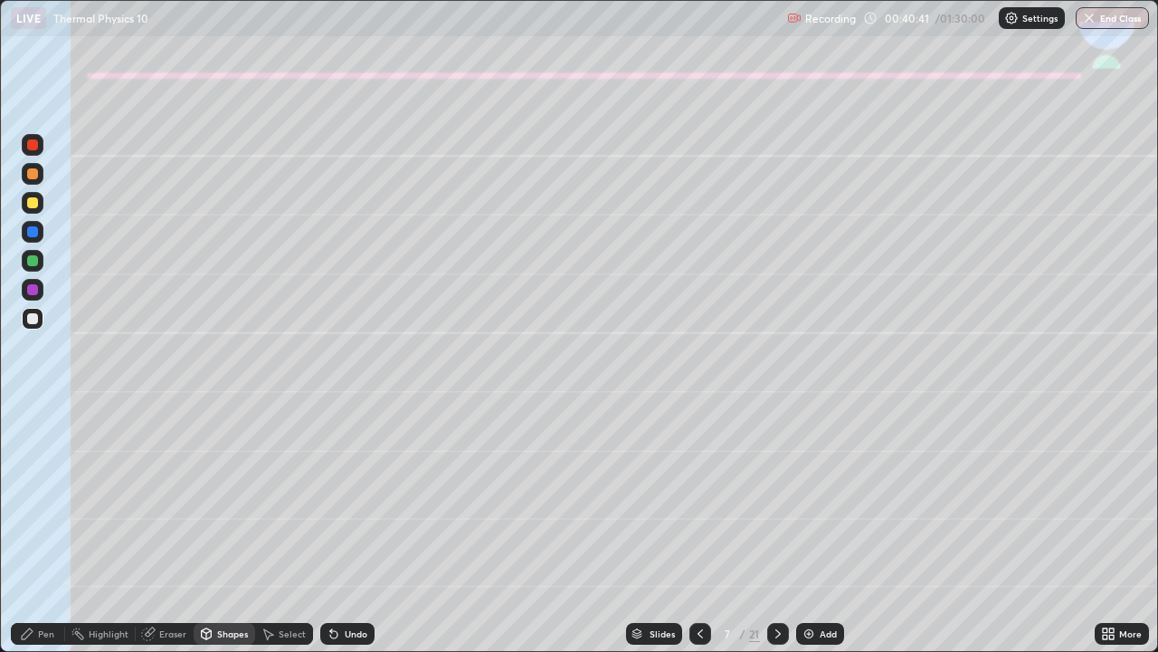
click at [779, 536] on icon at bounding box center [778, 633] width 14 height 14
click at [28, 536] on icon at bounding box center [27, 633] width 14 height 14
click at [168, 536] on div "Eraser" at bounding box center [172, 633] width 27 height 9
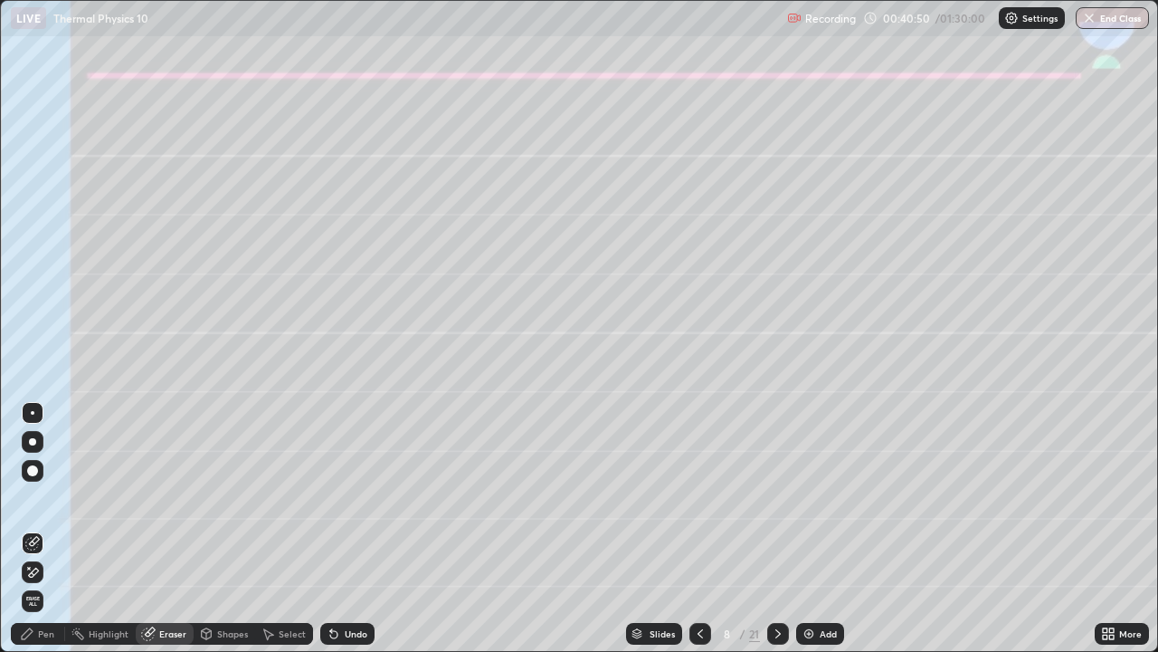
click at [223, 536] on div "Shapes" at bounding box center [225, 634] width 62 height 22
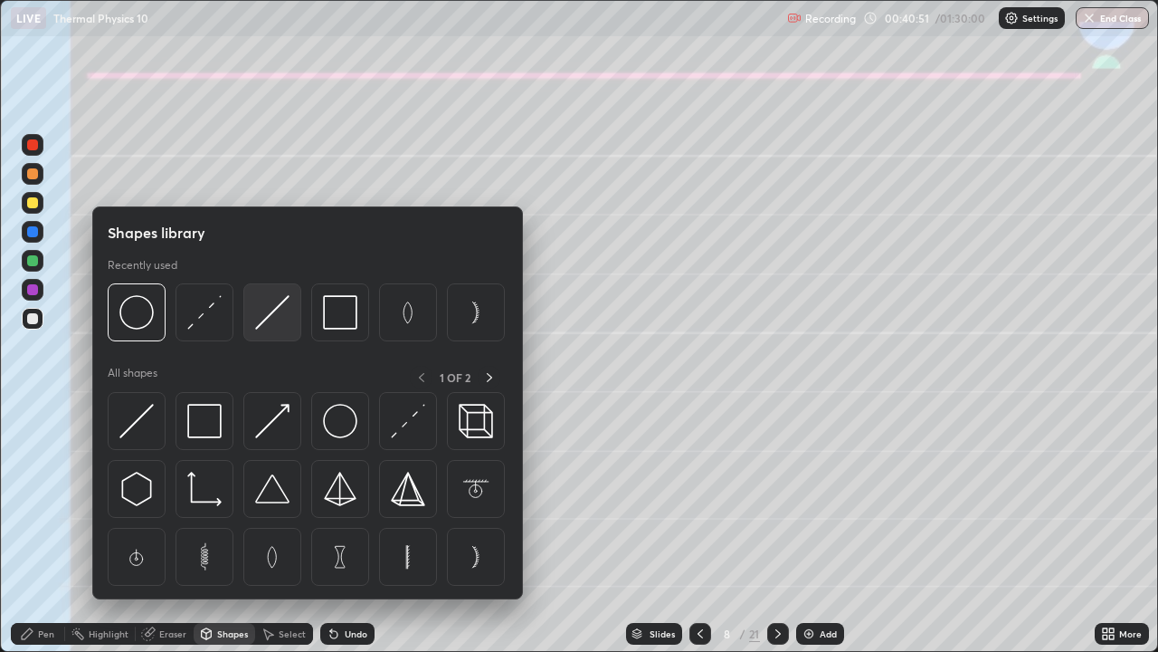
click at [264, 312] on img at bounding box center [272, 312] width 34 height 34
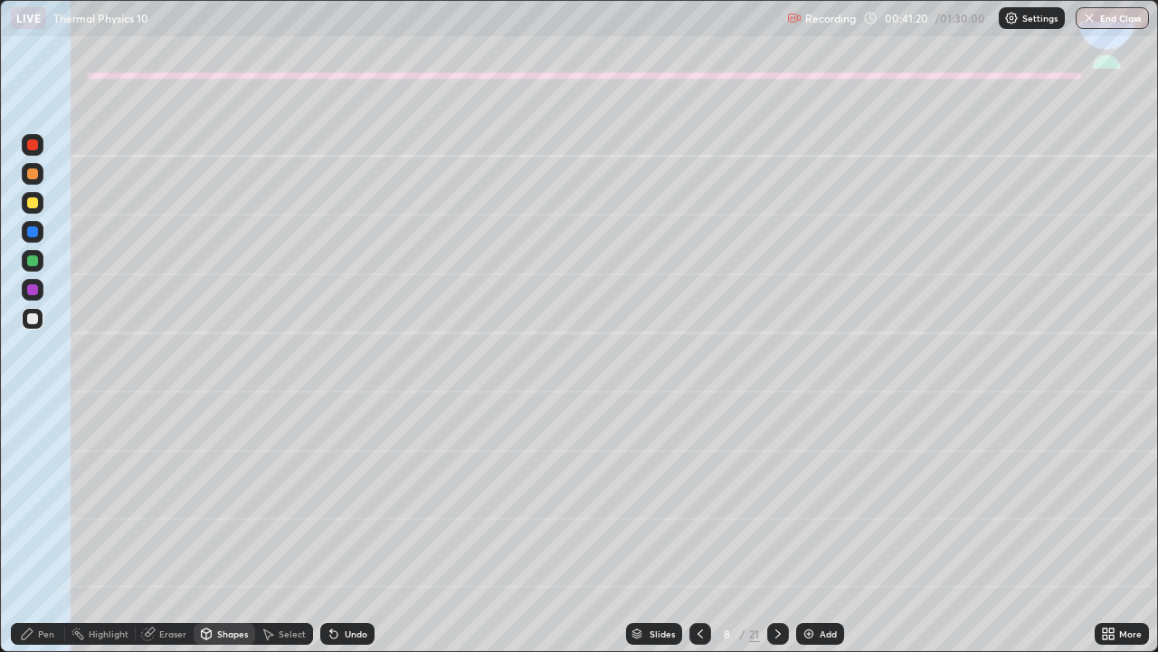
click at [29, 284] on div at bounding box center [32, 289] width 11 height 11
click at [30, 536] on icon at bounding box center [27, 633] width 11 height 11
click at [30, 263] on div at bounding box center [32, 260] width 11 height 11
click at [18, 536] on div at bounding box center [32, 506] width 29 height 217
click at [222, 536] on div "Shapes" at bounding box center [232, 633] width 31 height 9
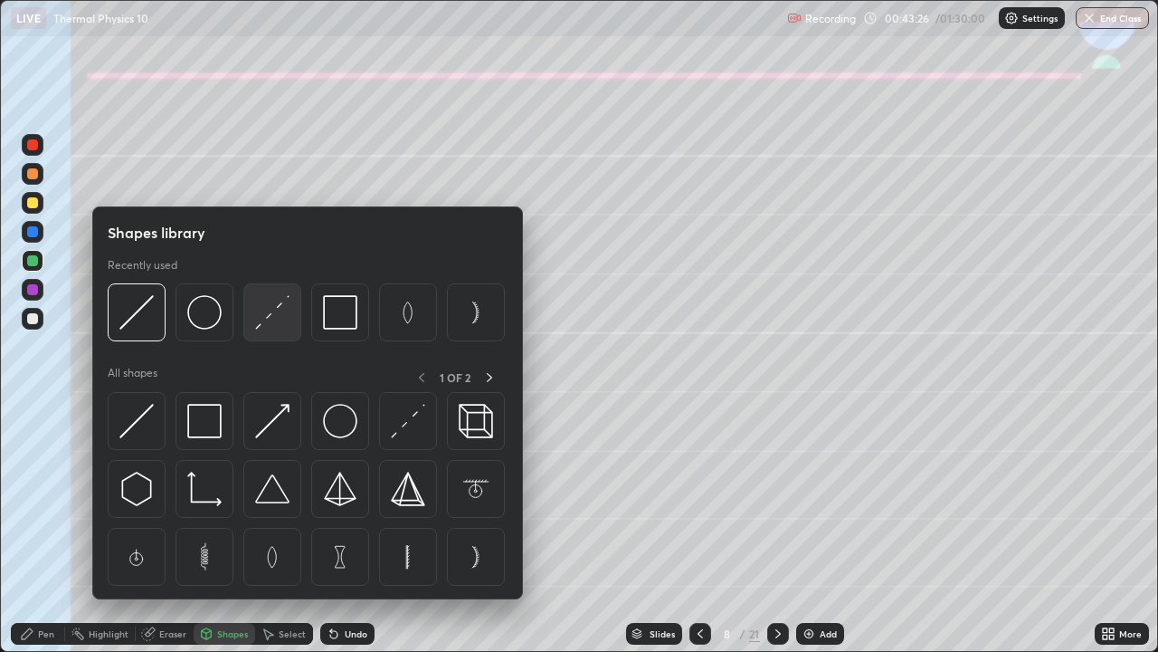
click at [268, 326] on img at bounding box center [272, 312] width 34 height 34
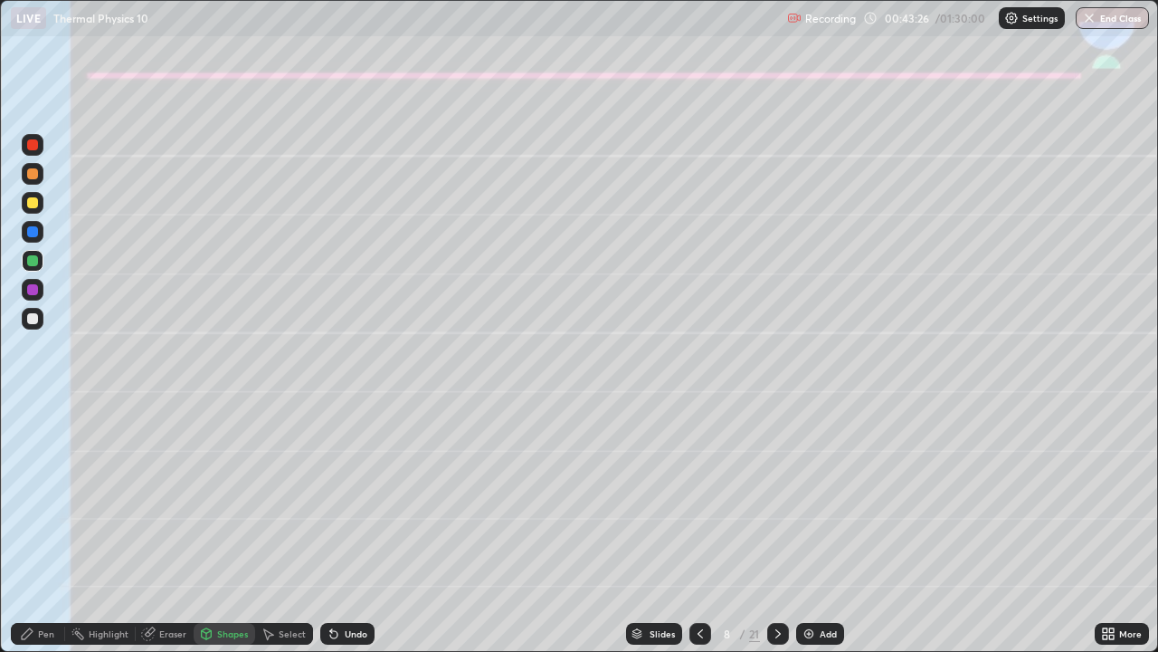
click at [30, 299] on div at bounding box center [33, 290] width 22 height 22
click at [31, 203] on div at bounding box center [32, 202] width 11 height 11
click at [33, 536] on icon at bounding box center [27, 633] width 14 height 14
click at [27, 319] on div at bounding box center [32, 318] width 11 height 11
click at [338, 536] on div "Undo" at bounding box center [347, 634] width 54 height 22
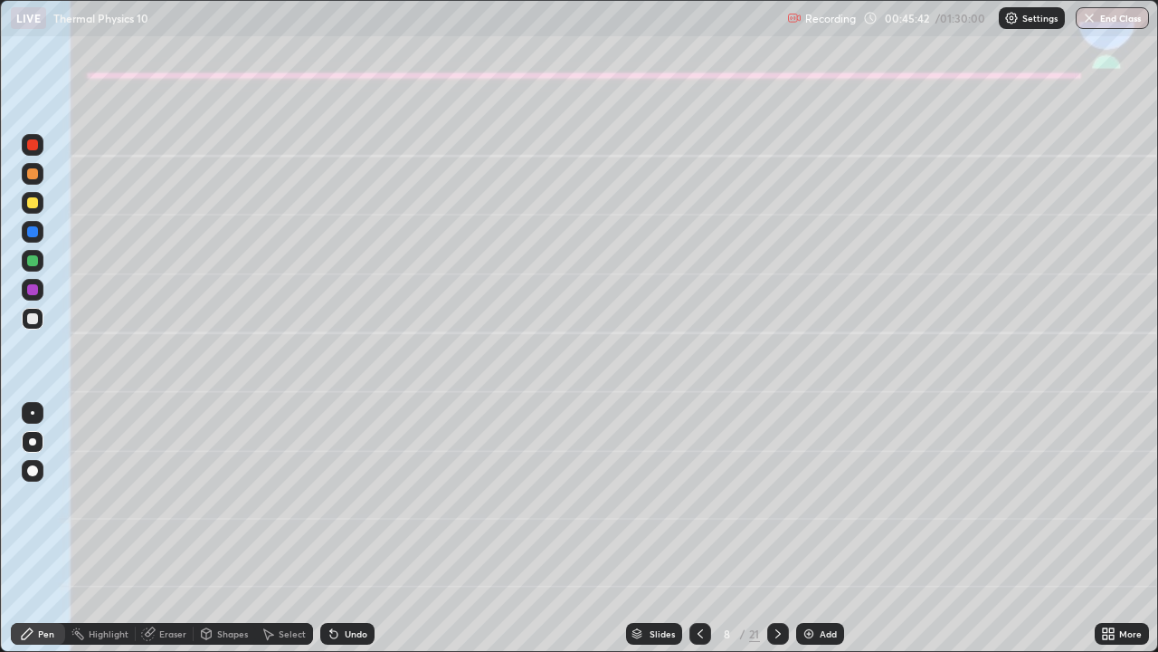
click at [331, 536] on icon at bounding box center [333, 634] width 7 height 7
click at [330, 536] on icon at bounding box center [333, 634] width 7 height 7
click at [350, 536] on div "Undo" at bounding box center [356, 633] width 23 height 9
click at [34, 262] on div at bounding box center [32, 260] width 11 height 11
click at [23, 536] on div at bounding box center [32, 506] width 29 height 217
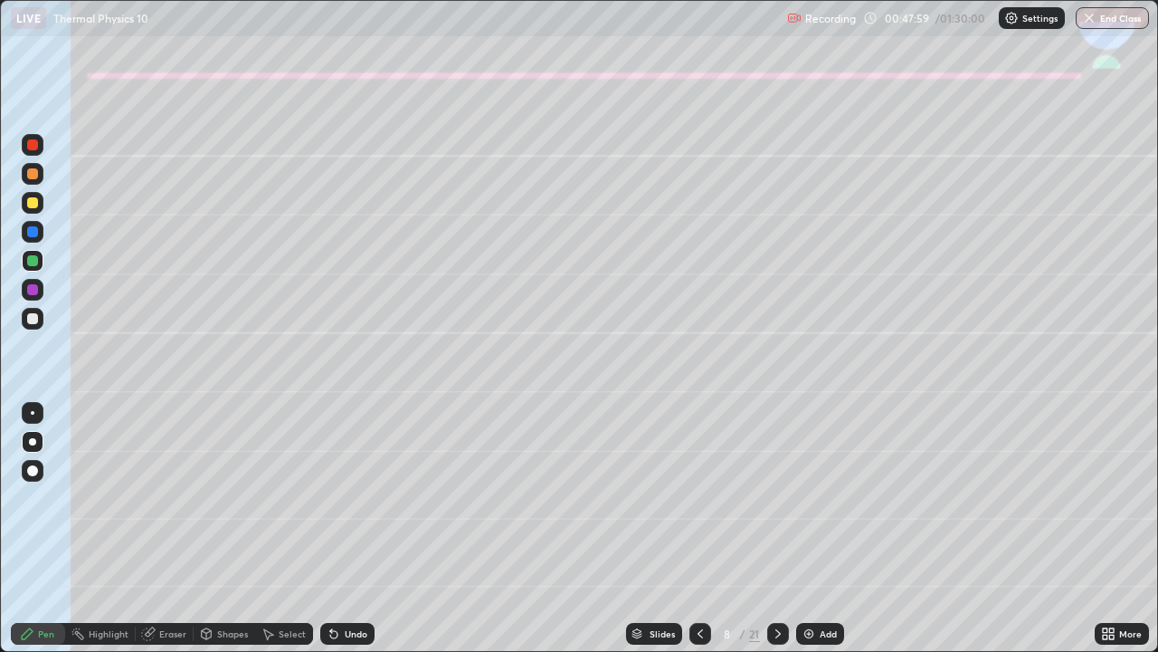
click at [25, 536] on div at bounding box center [32, 506] width 29 height 217
click at [776, 536] on icon at bounding box center [778, 633] width 14 height 14
click at [691, 536] on div at bounding box center [701, 634] width 22 height 22
click at [32, 184] on div at bounding box center [33, 174] width 22 height 22
click at [33, 224] on div at bounding box center [33, 232] width 22 height 22
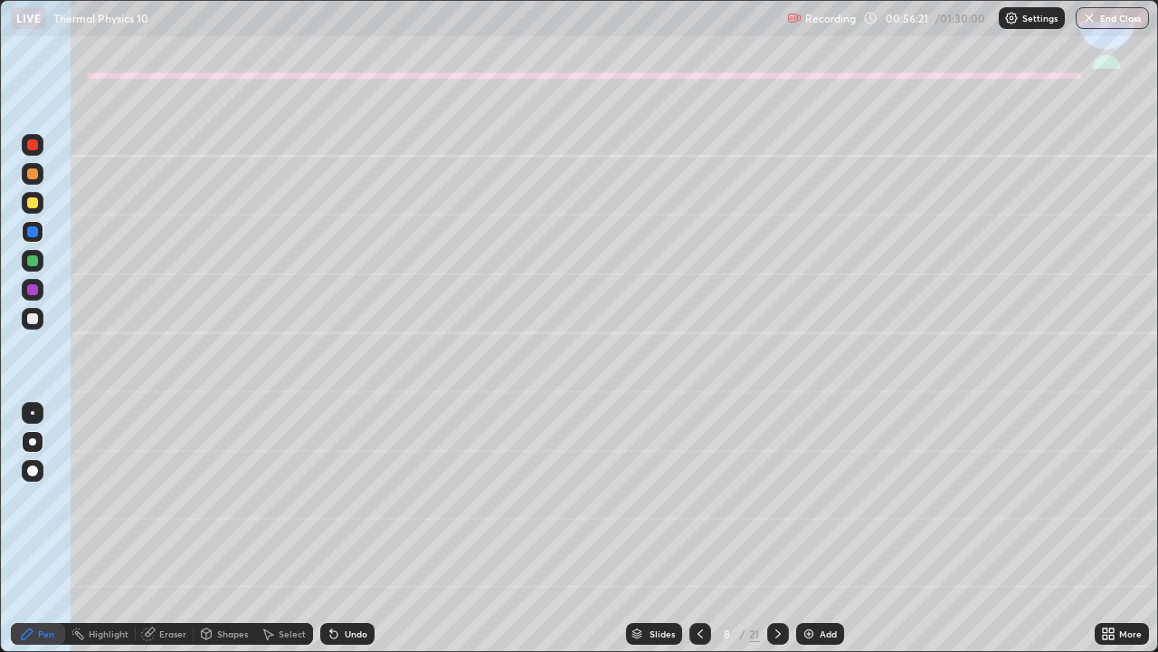
click at [33, 323] on div at bounding box center [32, 318] width 11 height 11
click at [346, 536] on div "Undo" at bounding box center [356, 633] width 23 height 9
click at [353, 536] on div "Undo" at bounding box center [356, 633] width 23 height 9
click at [775, 536] on icon at bounding box center [778, 633] width 14 height 14
click at [32, 209] on div at bounding box center [33, 203] width 22 height 22
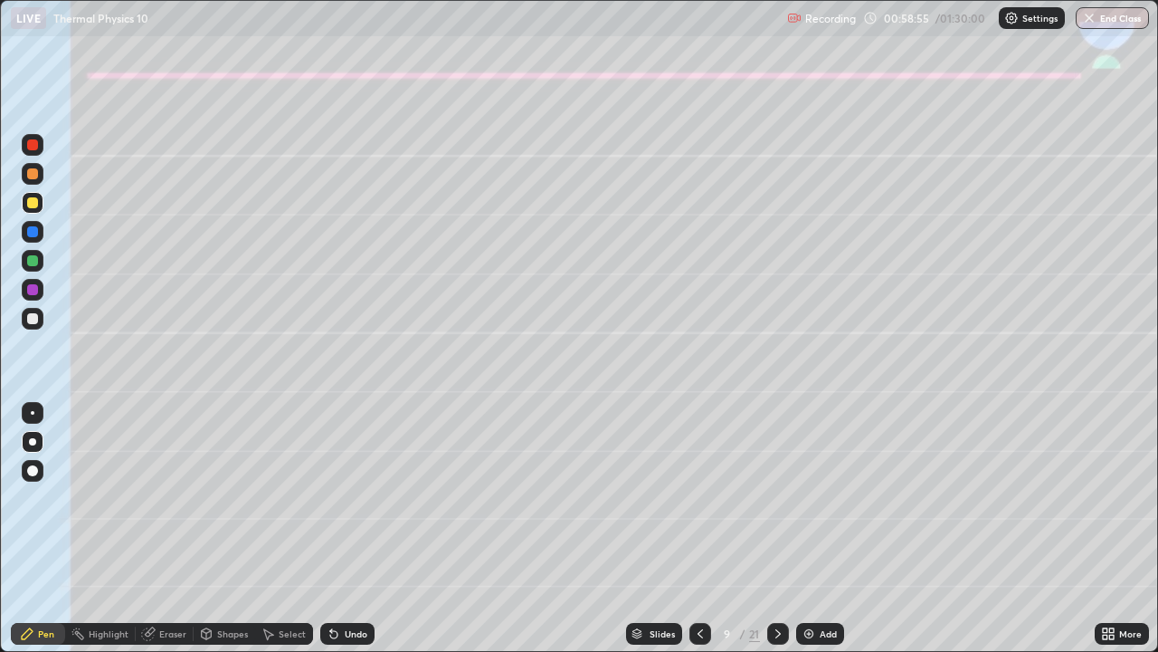
click at [29, 315] on div at bounding box center [32, 318] width 11 height 11
click at [330, 536] on icon at bounding box center [333, 634] width 7 height 7
click at [331, 536] on icon at bounding box center [333, 634] width 7 height 7
click at [26, 268] on div at bounding box center [33, 261] width 22 height 22
click at [34, 324] on div at bounding box center [33, 319] width 22 height 22
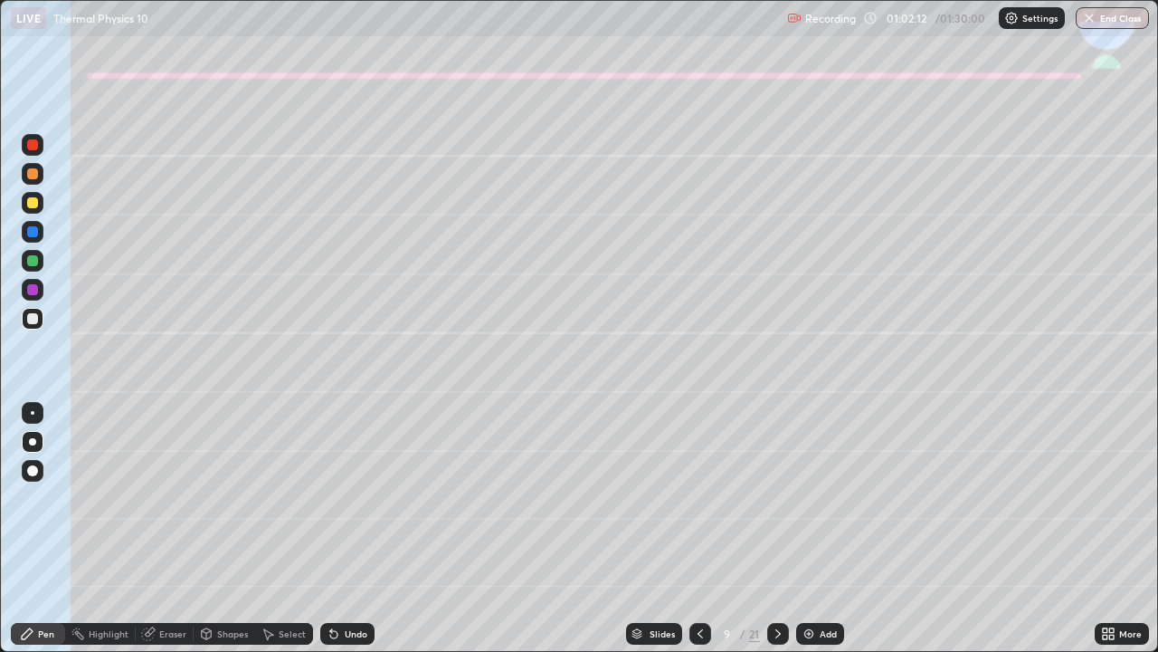
click at [221, 536] on div "Shapes" at bounding box center [232, 633] width 31 height 9
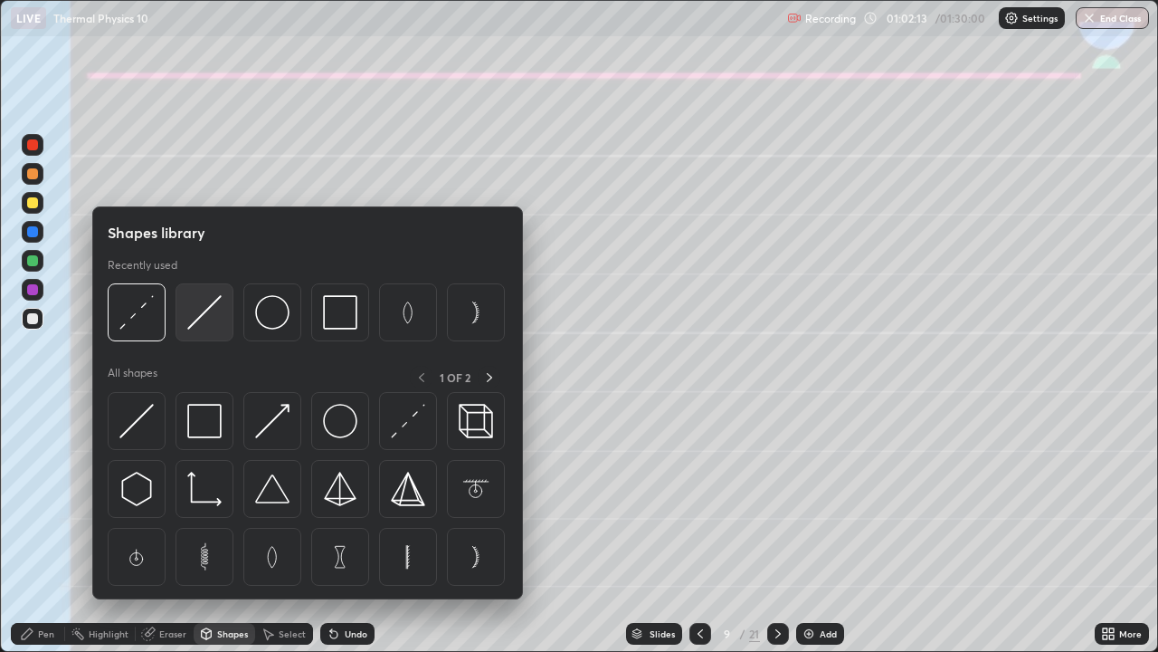
click at [205, 302] on img at bounding box center [204, 312] width 34 height 34
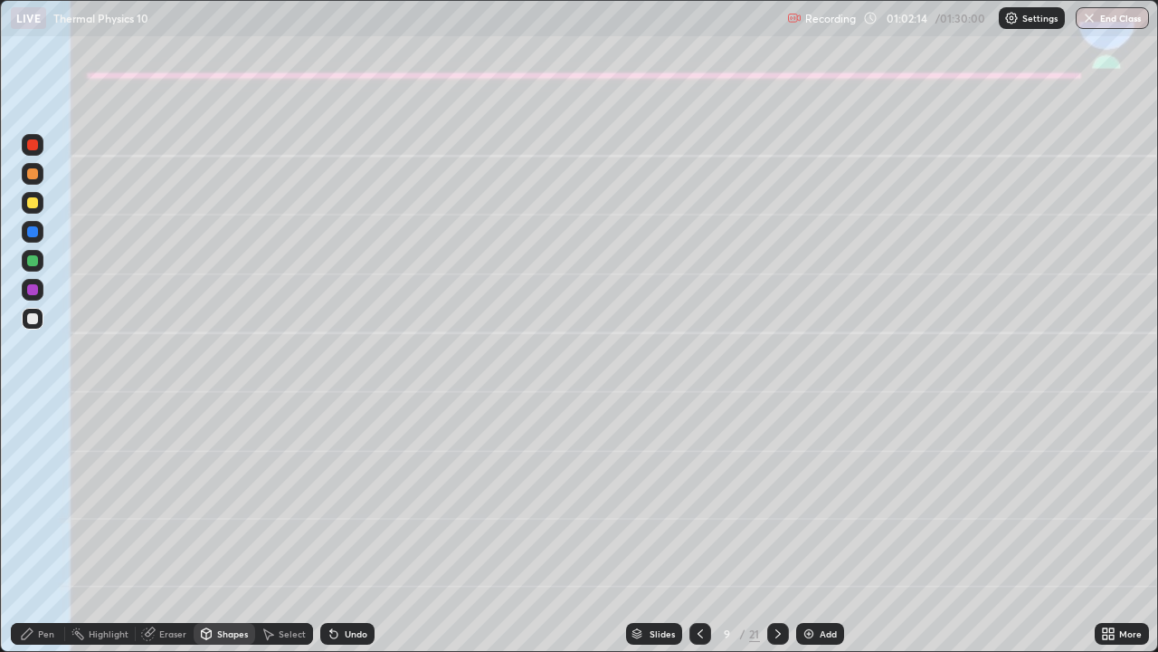
click at [39, 292] on div at bounding box center [33, 290] width 22 height 22
click at [52, 536] on div "Pen" at bounding box center [46, 633] width 16 height 9
click at [33, 442] on div at bounding box center [32, 441] width 7 height 7
click at [34, 181] on div at bounding box center [33, 174] width 22 height 22
click at [35, 323] on div at bounding box center [32, 318] width 11 height 11
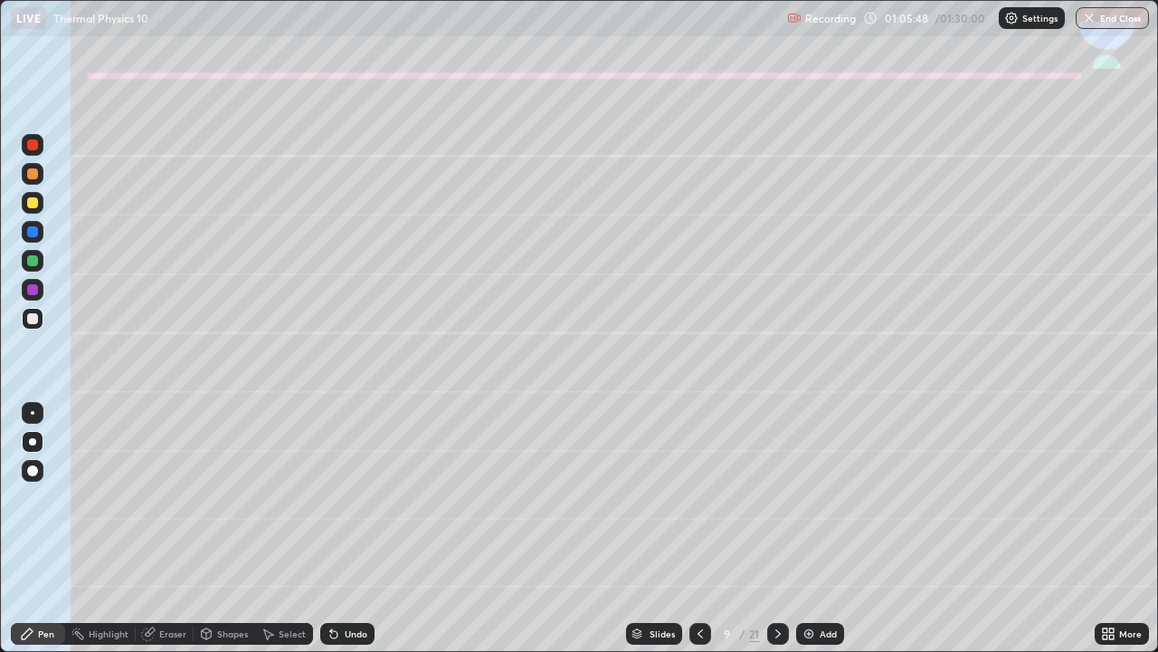
click at [34, 263] on div at bounding box center [32, 260] width 11 height 11
click at [349, 536] on div "Undo" at bounding box center [356, 633] width 23 height 9
click at [348, 536] on div "Undo" at bounding box center [347, 634] width 54 height 22
click at [330, 536] on icon at bounding box center [331, 630] width 2 height 2
click at [776, 536] on icon at bounding box center [778, 633] width 5 height 9
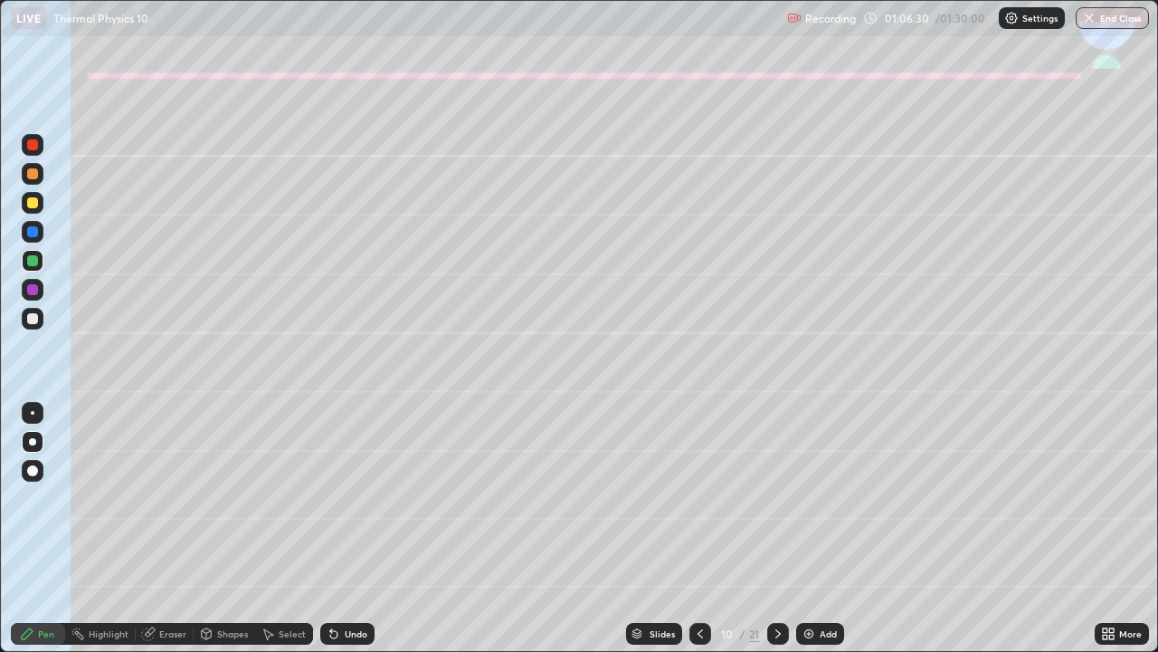
click at [31, 233] on div at bounding box center [32, 231] width 11 height 11
click at [30, 315] on div at bounding box center [32, 318] width 11 height 11
click at [28, 285] on div at bounding box center [32, 289] width 11 height 11
click at [696, 536] on icon at bounding box center [700, 633] width 14 height 14
click at [782, 536] on div at bounding box center [778, 634] width 22 height 22
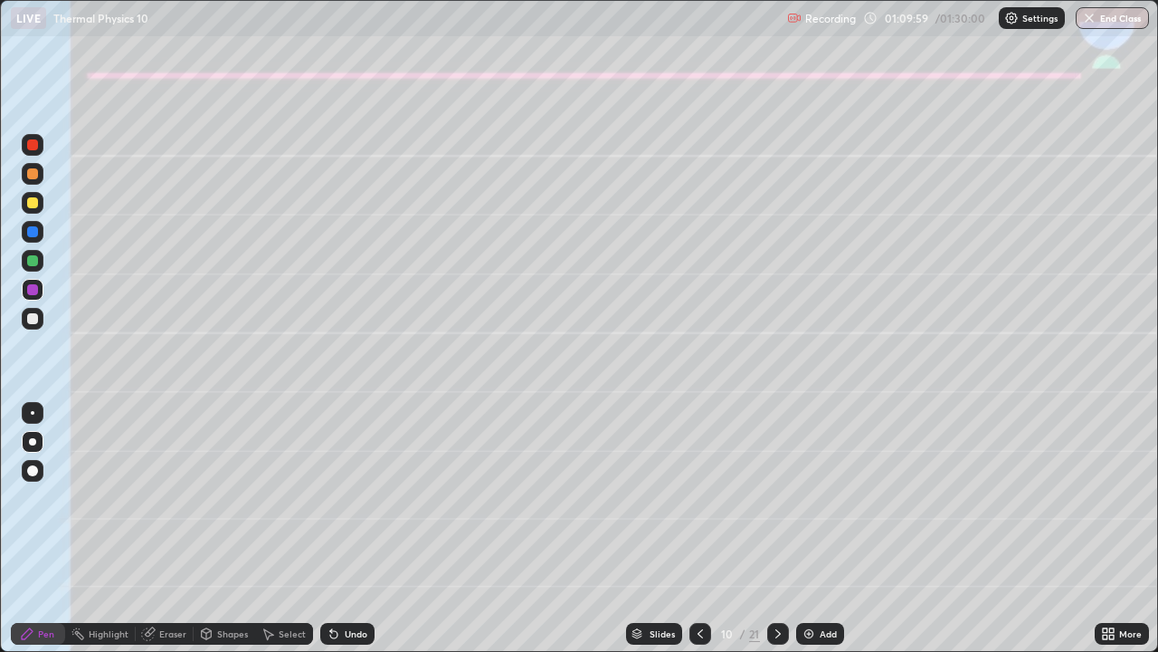
click at [224, 536] on div "Shapes" at bounding box center [232, 633] width 31 height 9
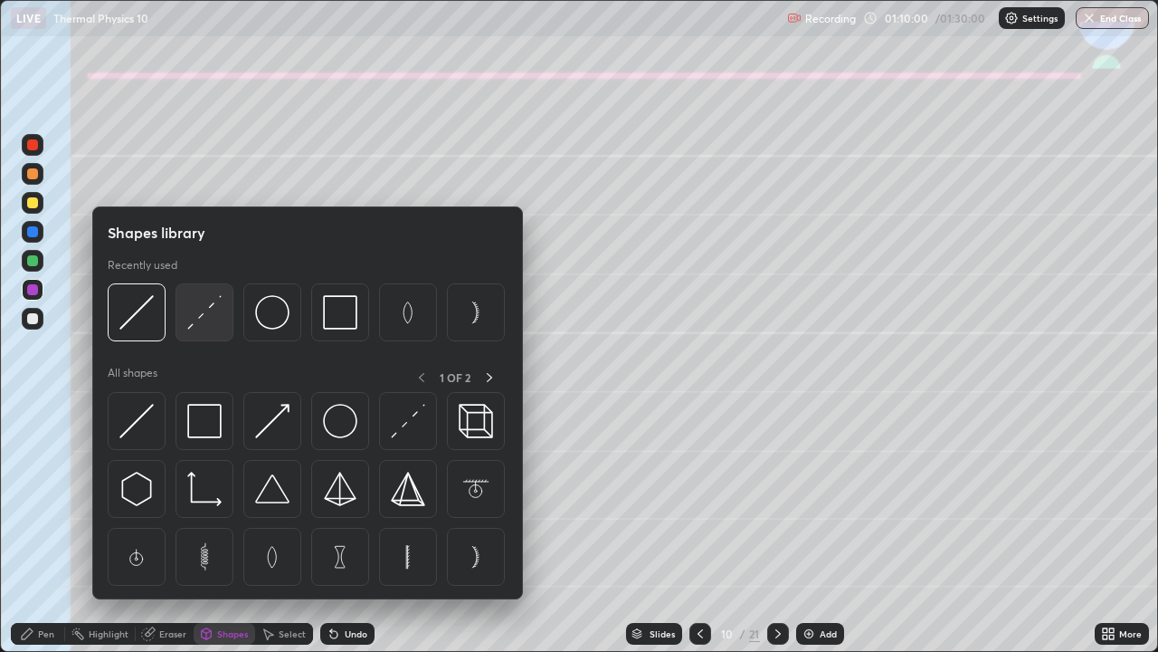
click at [192, 323] on img at bounding box center [204, 312] width 34 height 34
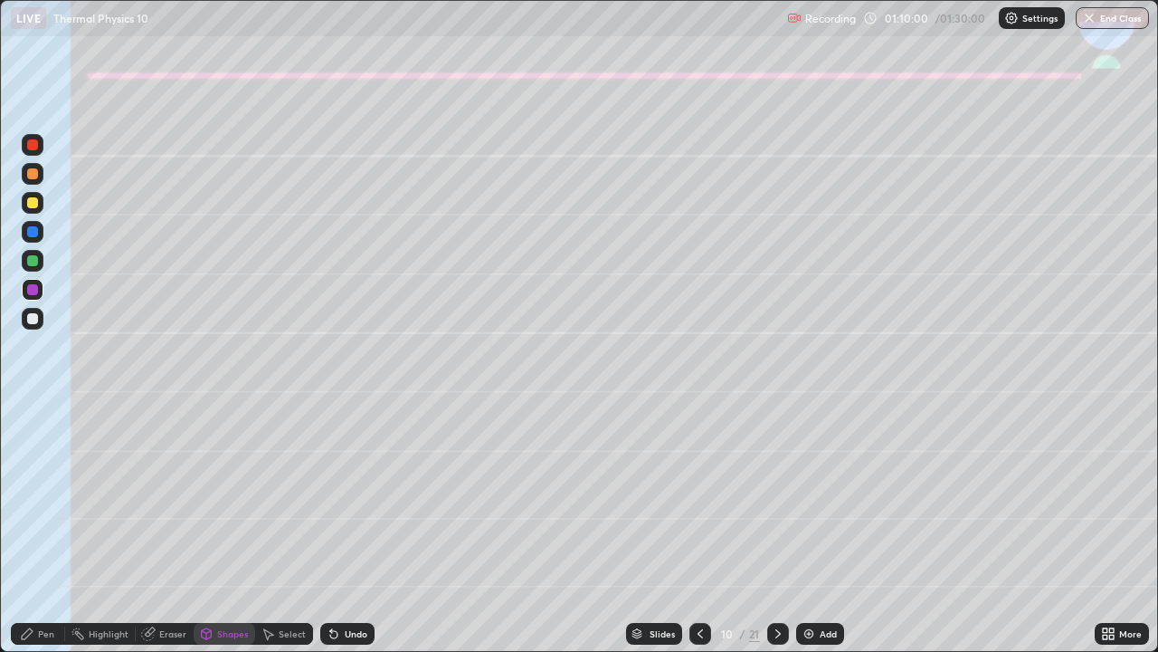
click at [37, 288] on div at bounding box center [32, 289] width 11 height 11
click at [36, 536] on div "Pen" at bounding box center [38, 634] width 54 height 22
click at [33, 327] on div at bounding box center [33, 319] width 22 height 22
click at [34, 176] on div at bounding box center [32, 173] width 11 height 11
click at [31, 319] on div at bounding box center [32, 318] width 11 height 11
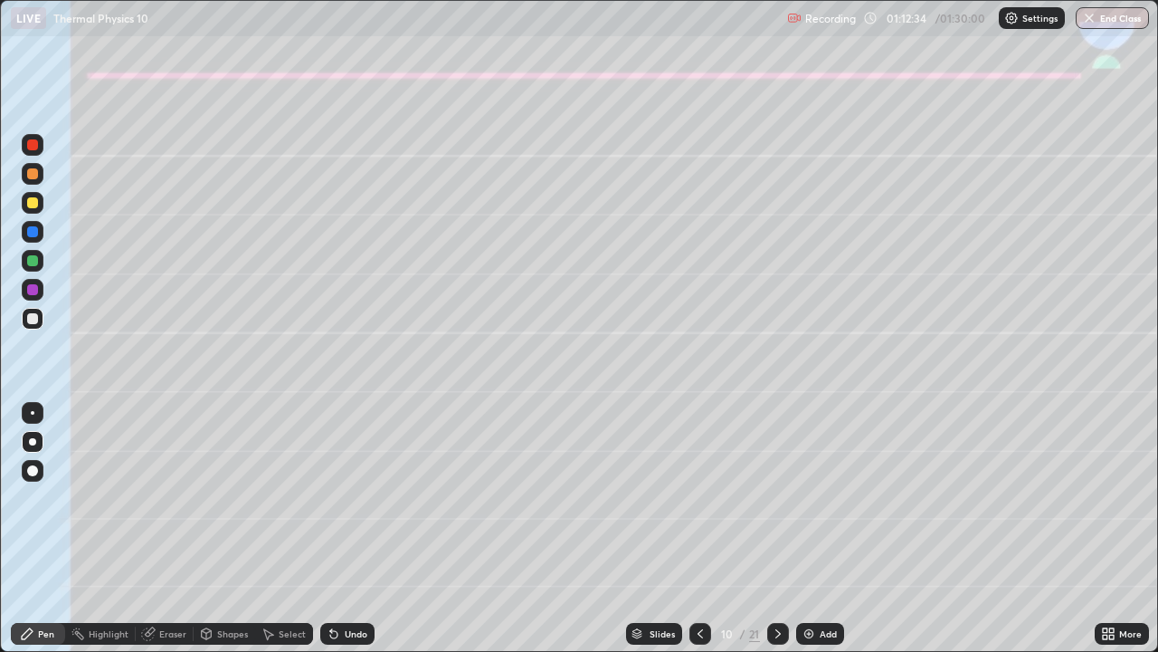
click at [348, 536] on div "Undo" at bounding box center [347, 634] width 54 height 22
click at [772, 536] on icon at bounding box center [778, 633] width 14 height 14
click at [232, 536] on div "Shapes" at bounding box center [232, 633] width 31 height 9
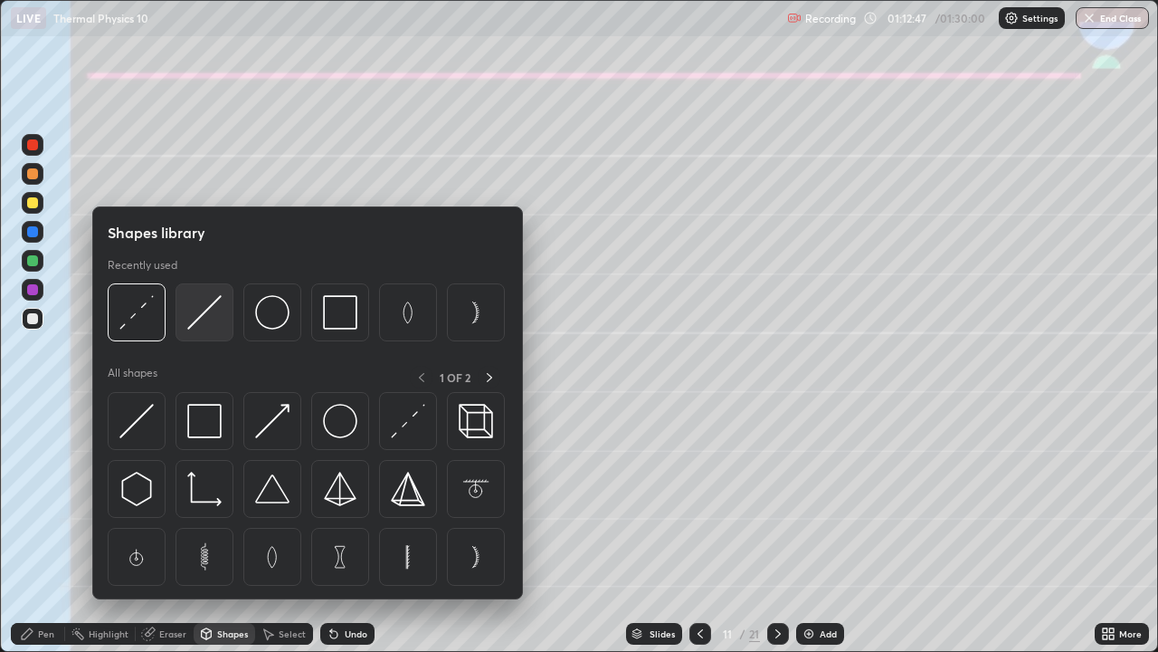
click at [205, 314] on img at bounding box center [204, 312] width 34 height 34
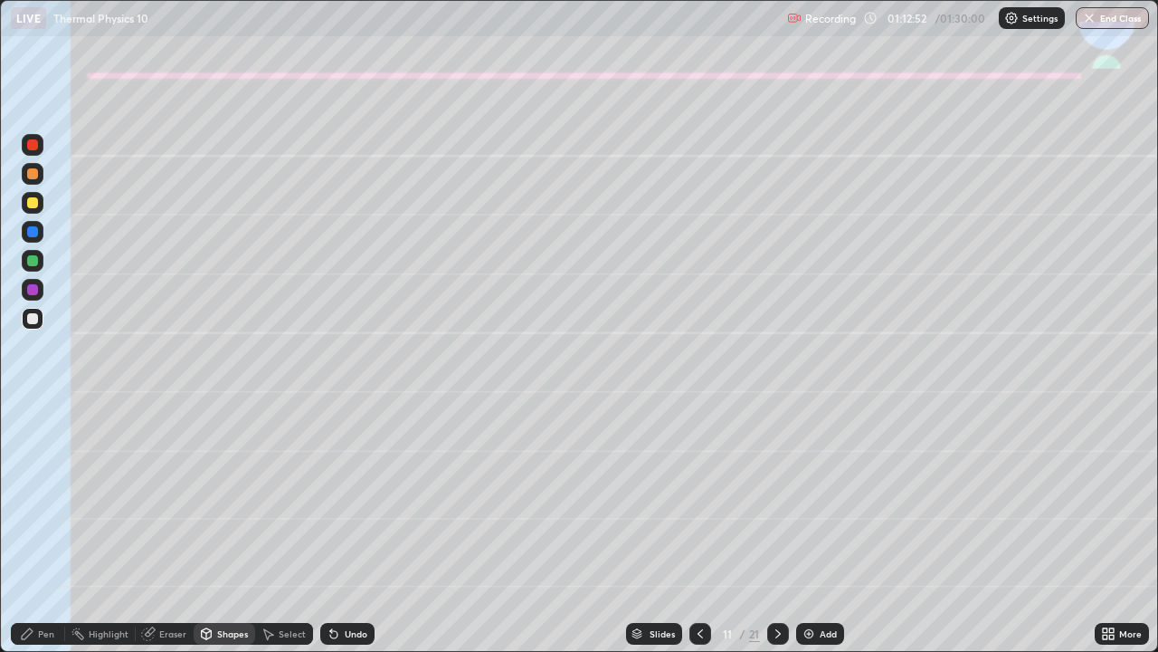
click at [281, 536] on div "Select" at bounding box center [292, 633] width 27 height 9
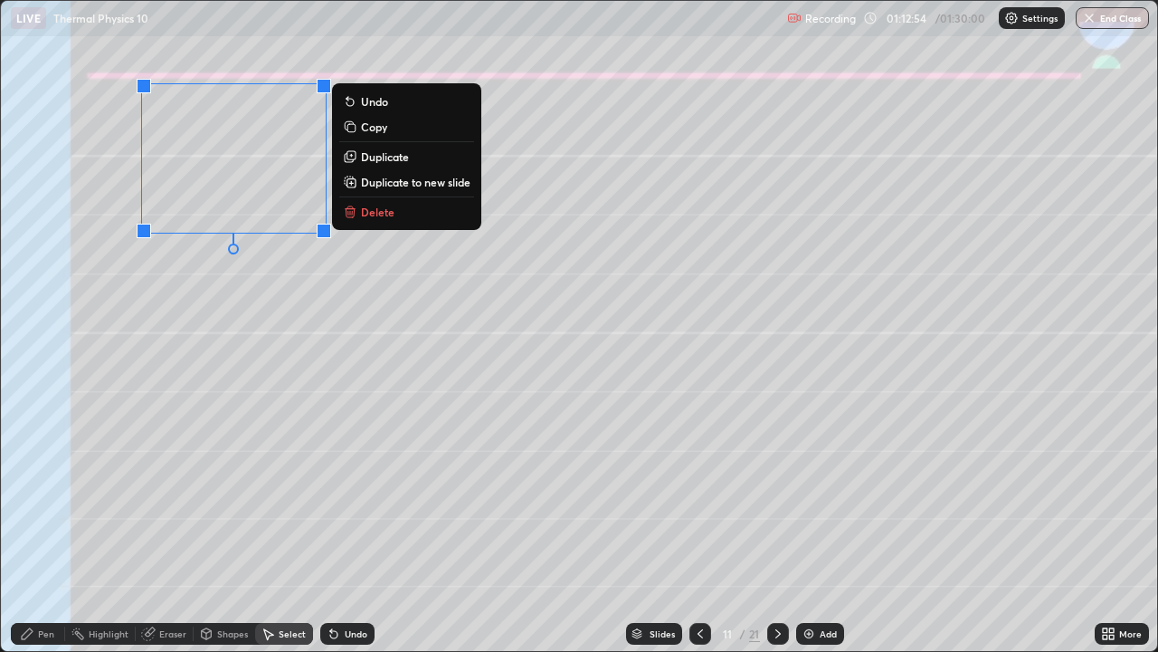
click at [396, 158] on p "Duplicate" at bounding box center [385, 156] width 48 height 14
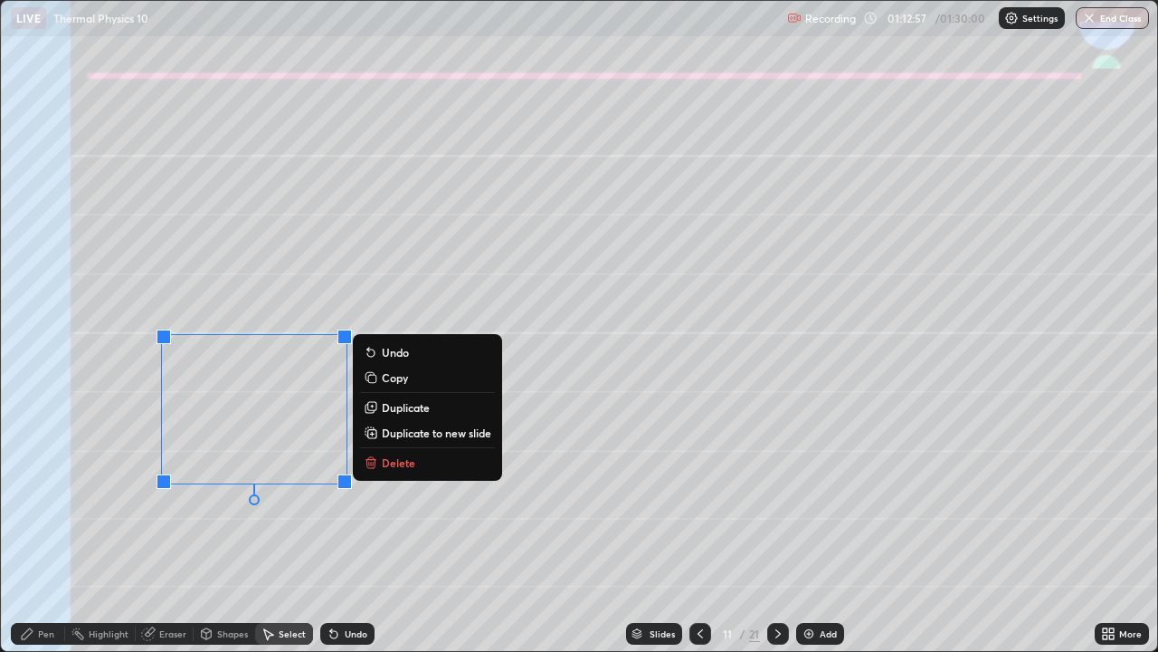
click at [405, 414] on p "Duplicate" at bounding box center [406, 407] width 48 height 14
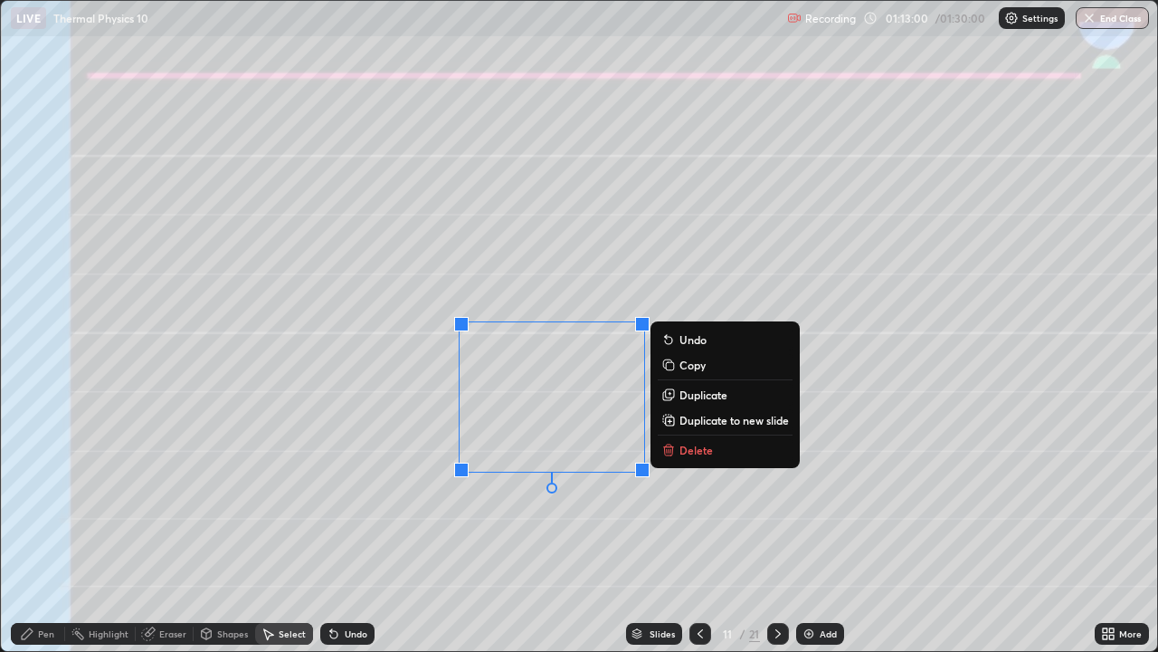
click at [691, 389] on p "Duplicate" at bounding box center [704, 394] width 48 height 14
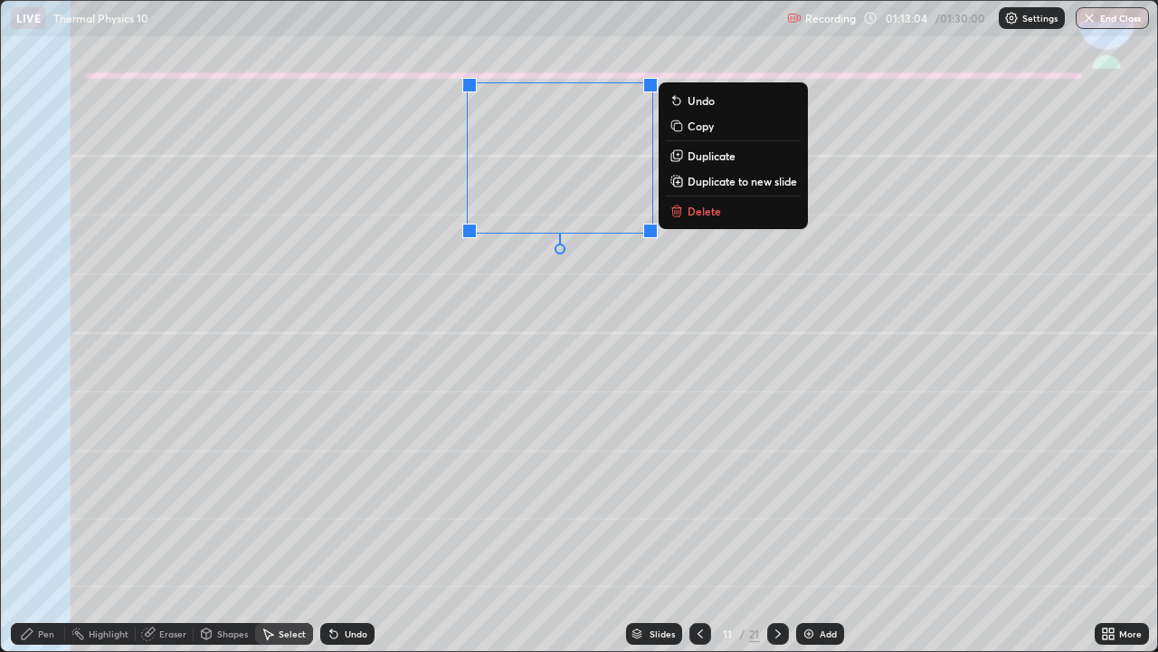
click at [32, 536] on icon at bounding box center [27, 633] width 11 height 11
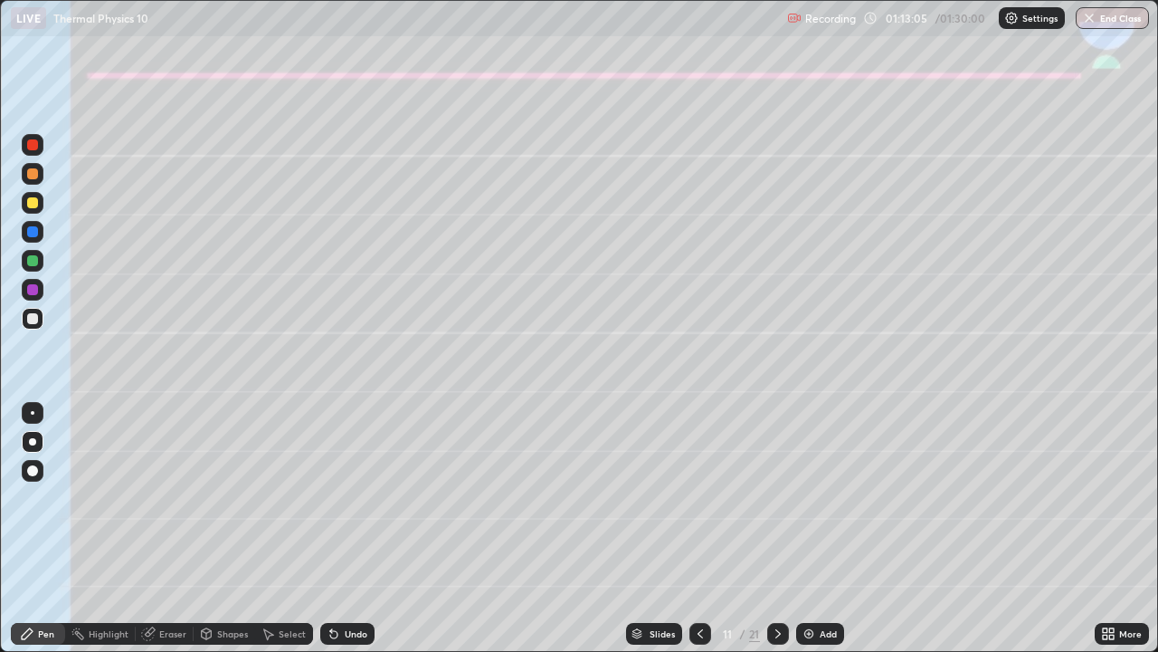
click at [227, 536] on div "Shapes" at bounding box center [232, 633] width 31 height 9
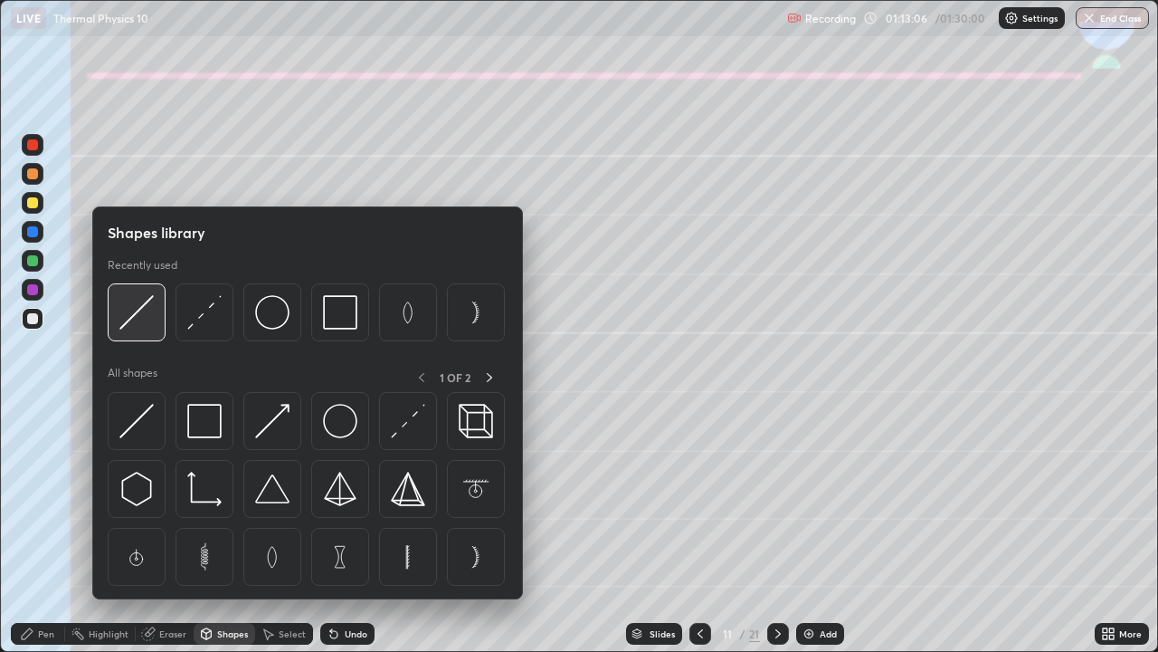
click at [141, 312] on img at bounding box center [136, 312] width 34 height 34
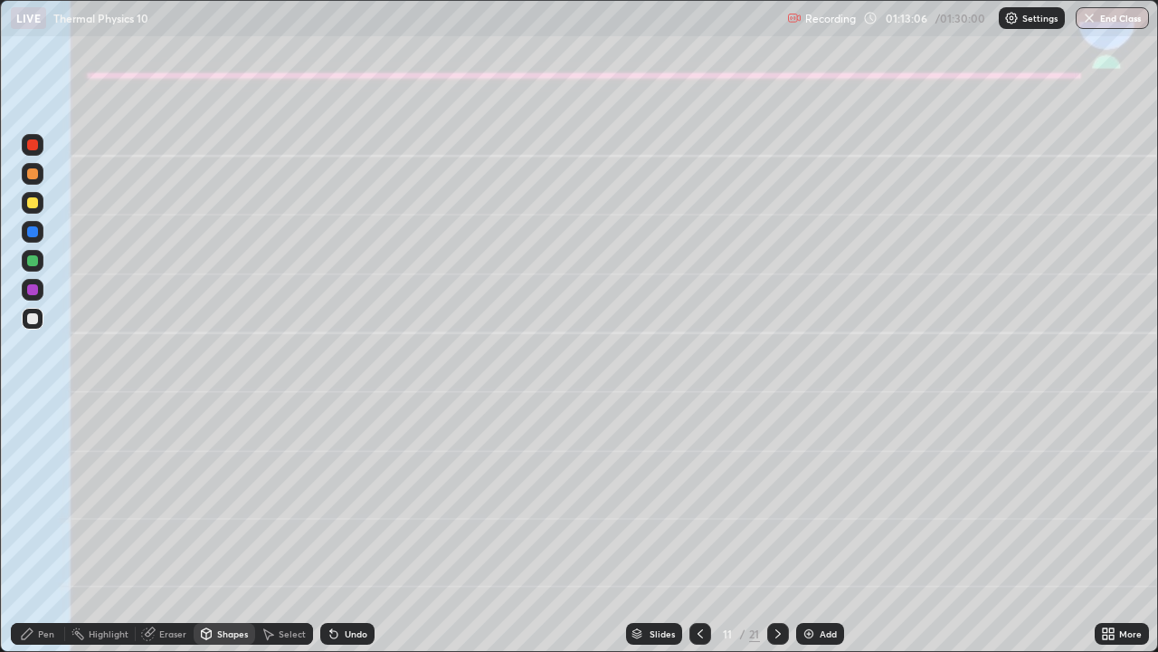
click at [35, 269] on div at bounding box center [33, 261] width 22 height 22
click at [29, 319] on div at bounding box center [32, 318] width 11 height 11
click at [17, 536] on div "Pen" at bounding box center [38, 634] width 54 height 22
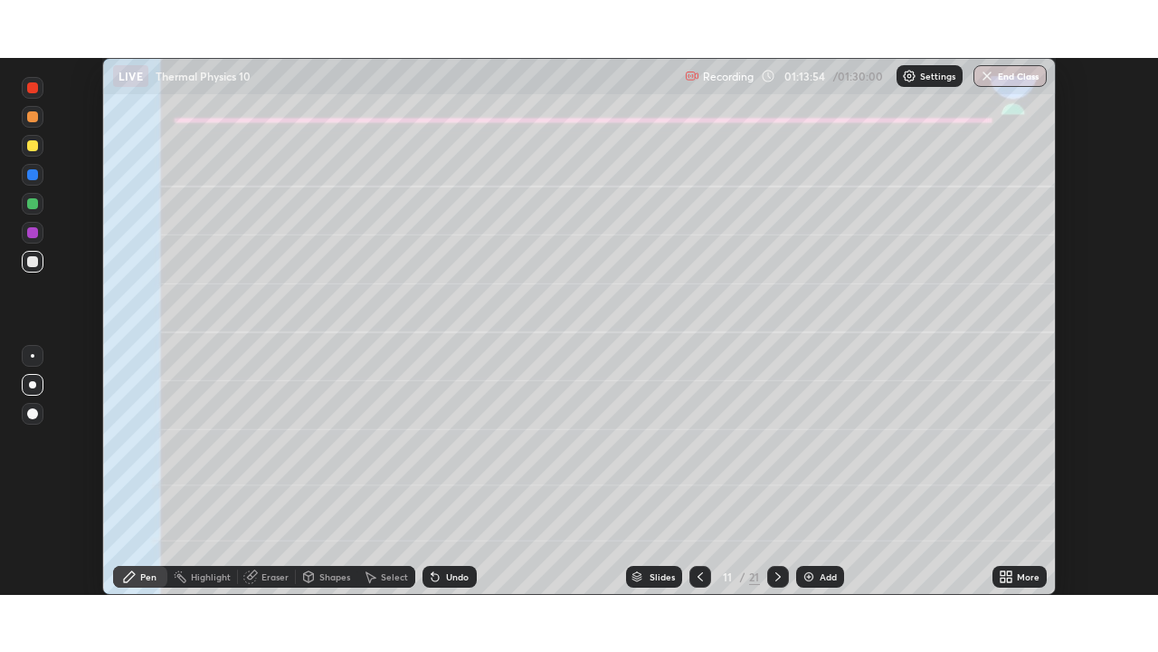
scroll to position [89960, 89338]
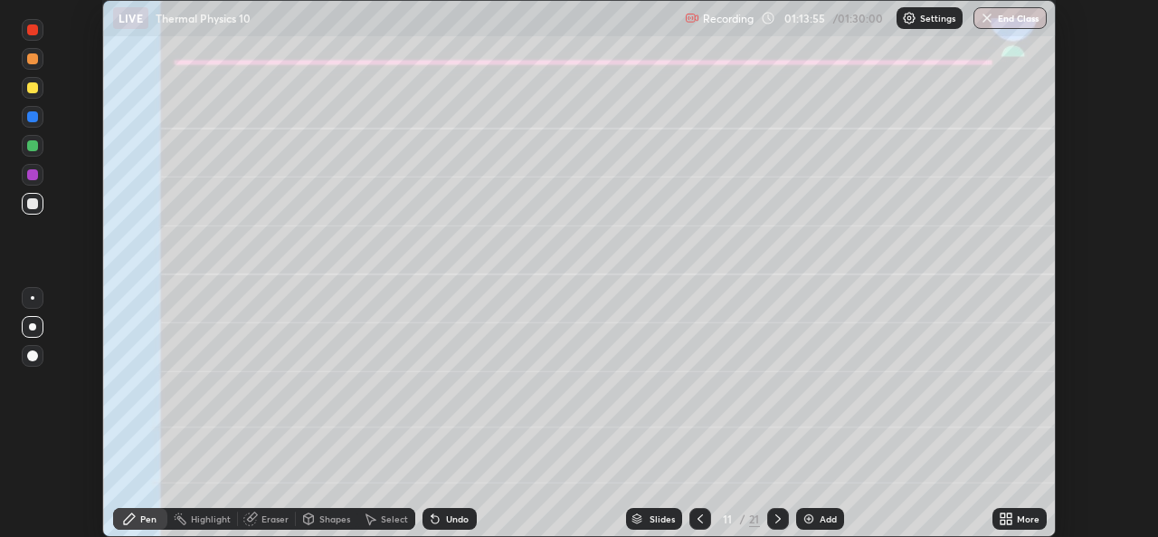
click at [993, 510] on div "More" at bounding box center [1020, 518] width 54 height 36
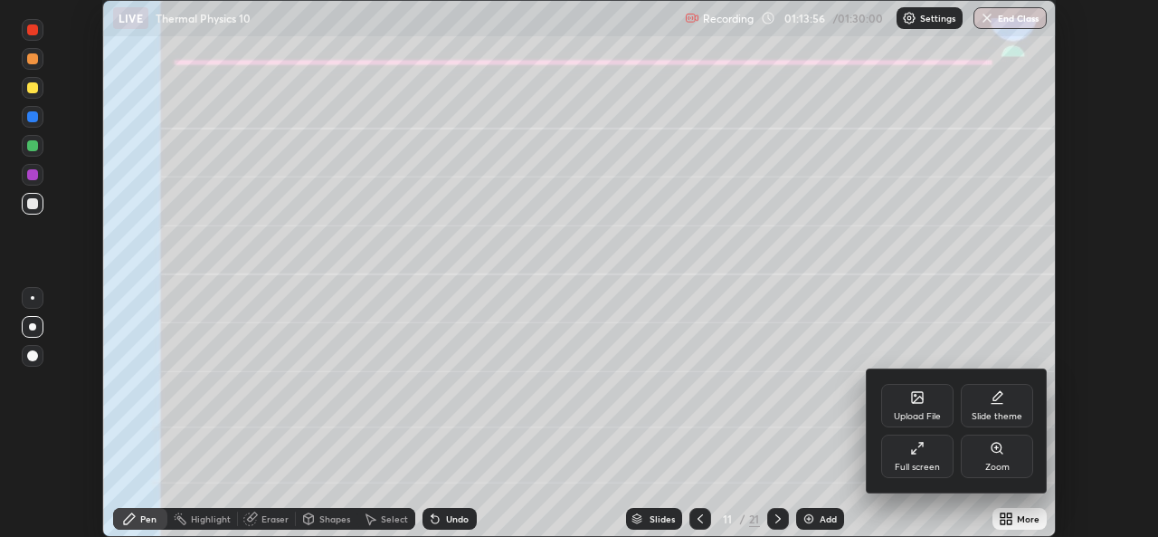
click at [914, 462] on div "Full screen" at bounding box center [917, 466] width 45 height 9
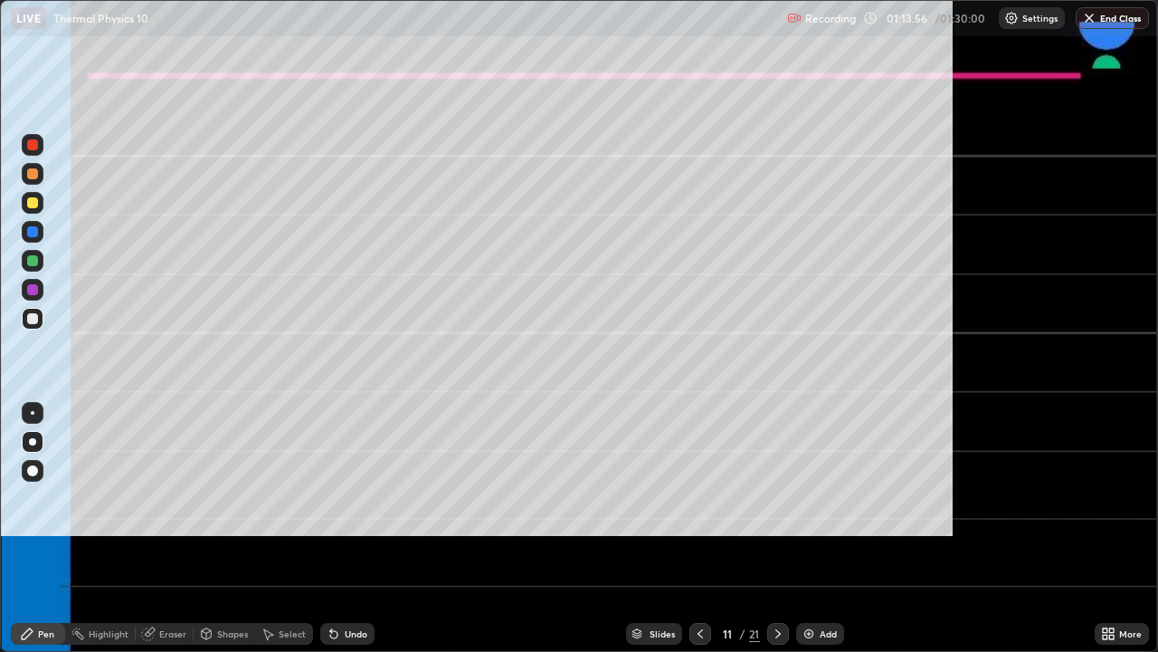
scroll to position [652, 1158]
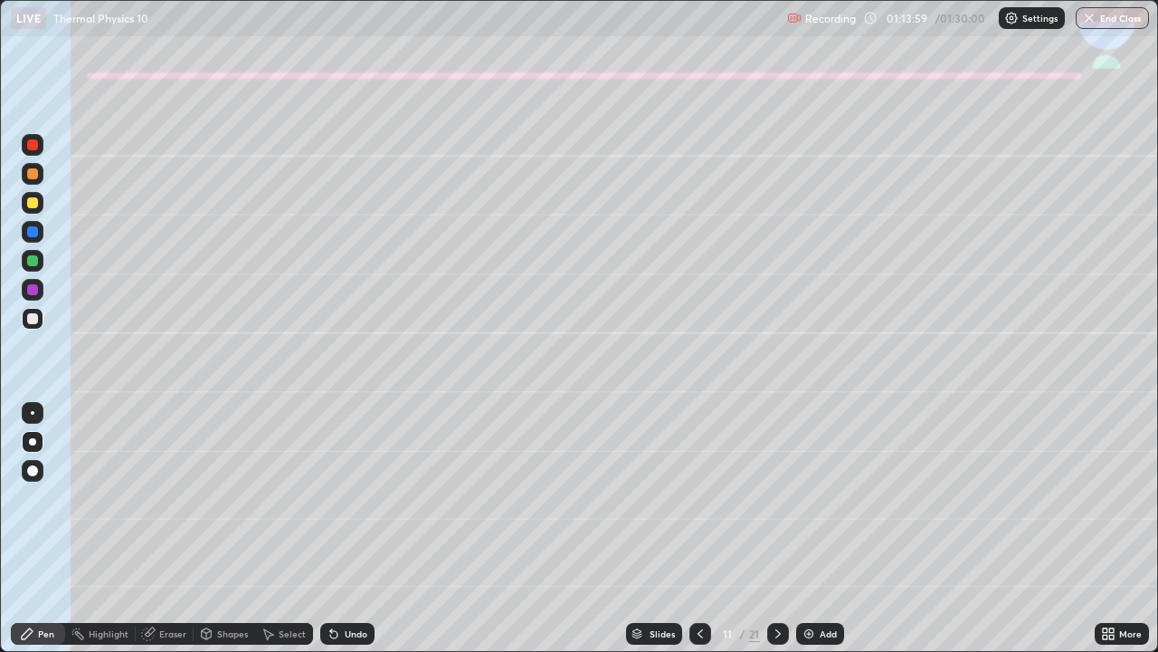
click at [698, 536] on icon at bounding box center [700, 633] width 14 height 14
click at [40, 233] on div at bounding box center [33, 232] width 22 height 22
click at [776, 536] on icon at bounding box center [778, 633] width 5 height 9
click at [32, 290] on div at bounding box center [32, 289] width 11 height 11
click at [690, 536] on div at bounding box center [701, 634] width 22 height 22
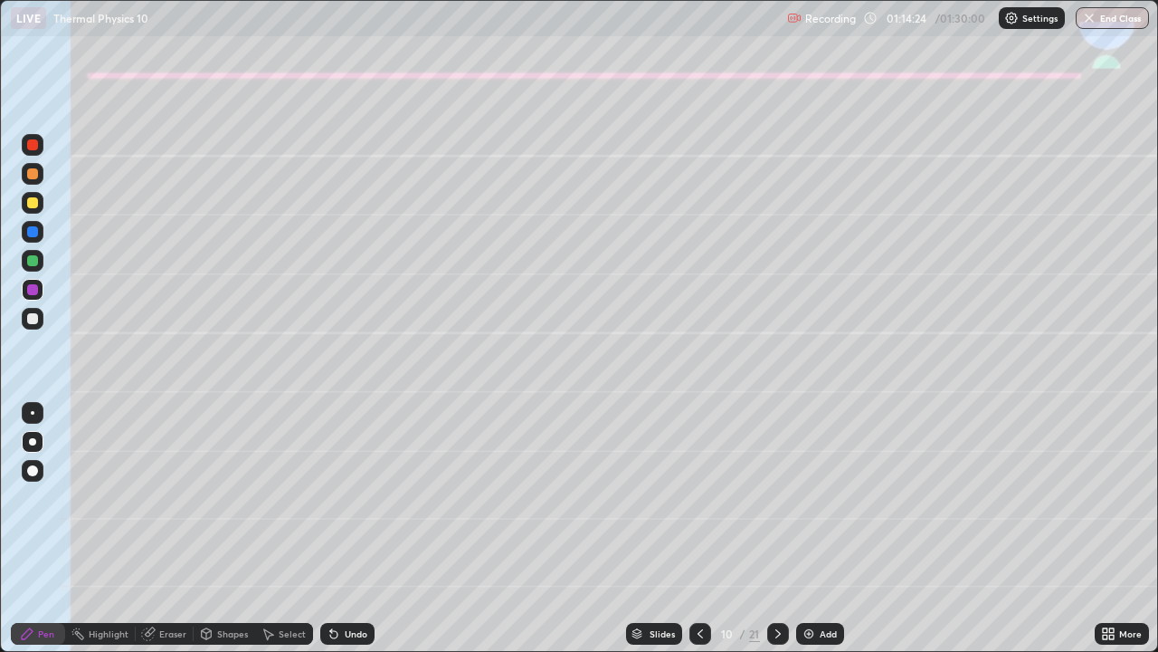
click at [776, 536] on icon at bounding box center [778, 633] width 14 height 14
click at [698, 536] on icon at bounding box center [700, 633] width 5 height 9
click at [776, 536] on icon at bounding box center [778, 633] width 5 height 9
click at [699, 536] on icon at bounding box center [700, 633] width 14 height 14
click at [774, 536] on icon at bounding box center [778, 633] width 14 height 14
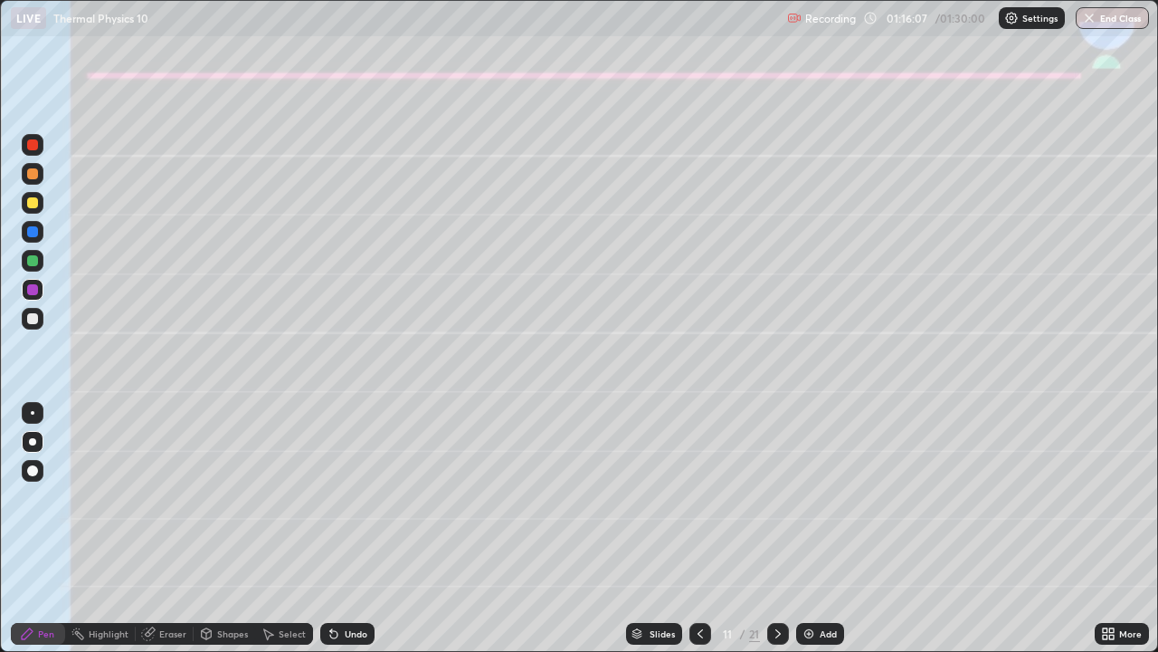
click at [690, 536] on div at bounding box center [701, 634] width 22 height 22
click at [774, 536] on div at bounding box center [778, 634] width 22 height 22
click at [777, 536] on icon at bounding box center [778, 633] width 5 height 9
click at [29, 201] on div at bounding box center [32, 202] width 11 height 11
click at [346, 536] on div "Undo" at bounding box center [356, 633] width 23 height 9
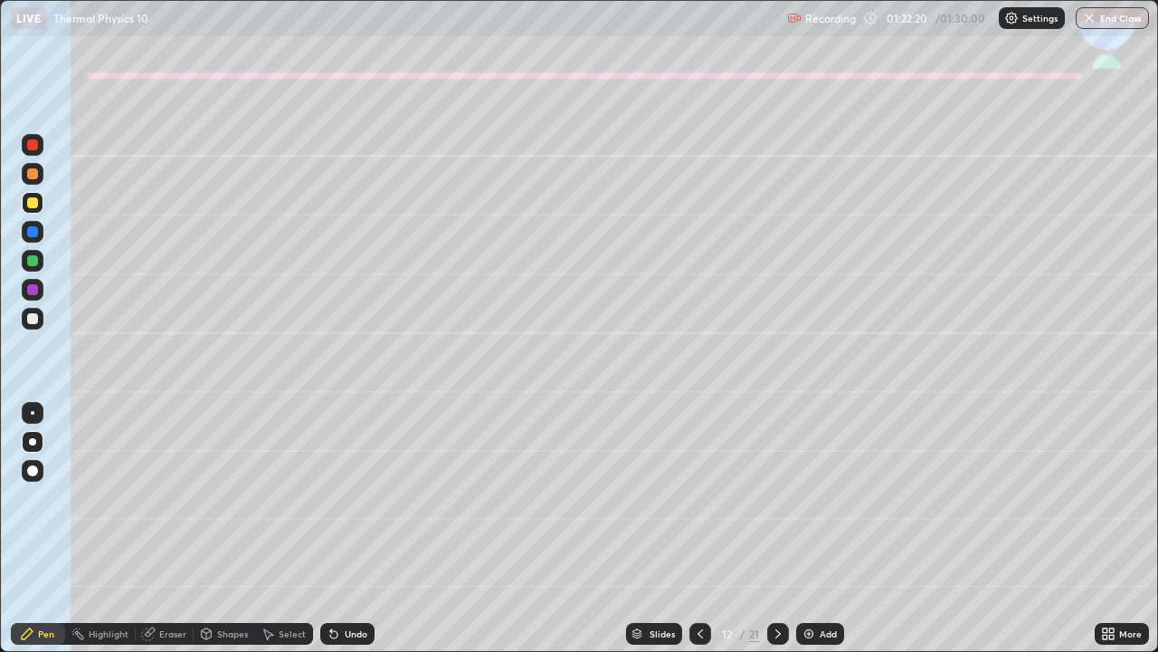
click at [32, 260] on div at bounding box center [32, 260] width 11 height 11
click at [334, 536] on icon at bounding box center [333, 634] width 7 height 7
click at [337, 536] on icon at bounding box center [334, 633] width 14 height 14
click at [345, 536] on div "Undo" at bounding box center [356, 633] width 23 height 9
click at [33, 204] on div at bounding box center [32, 202] width 11 height 11
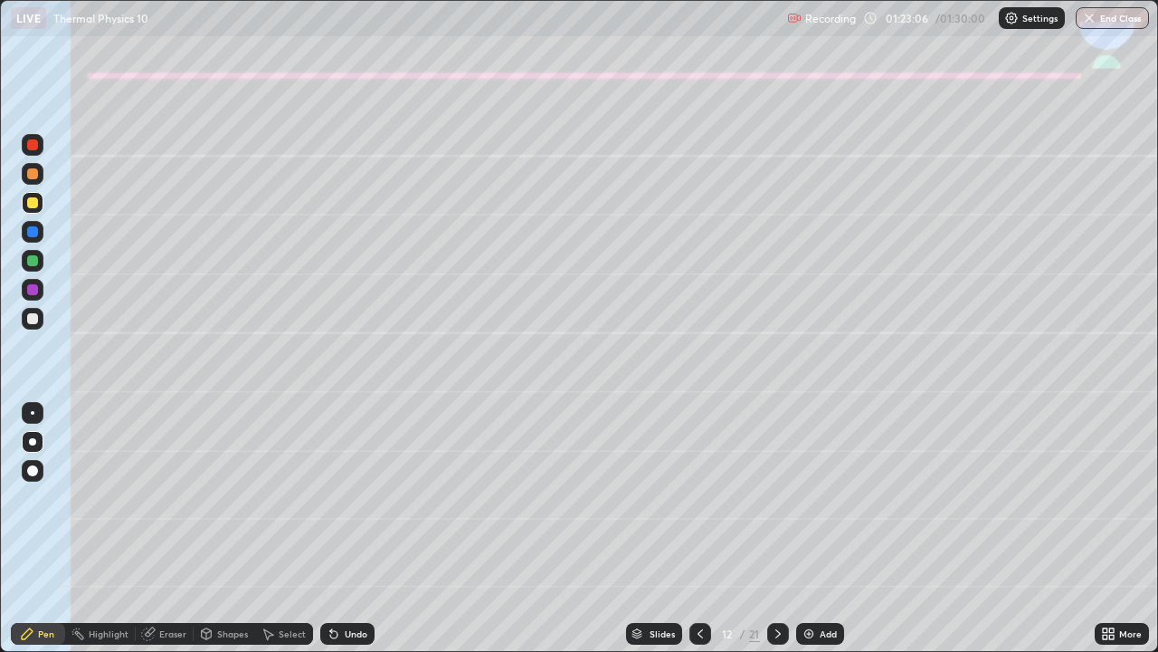
click at [31, 320] on div at bounding box center [32, 318] width 11 height 11
click at [1104, 20] on button "End Class" at bounding box center [1113, 18] width 71 height 22
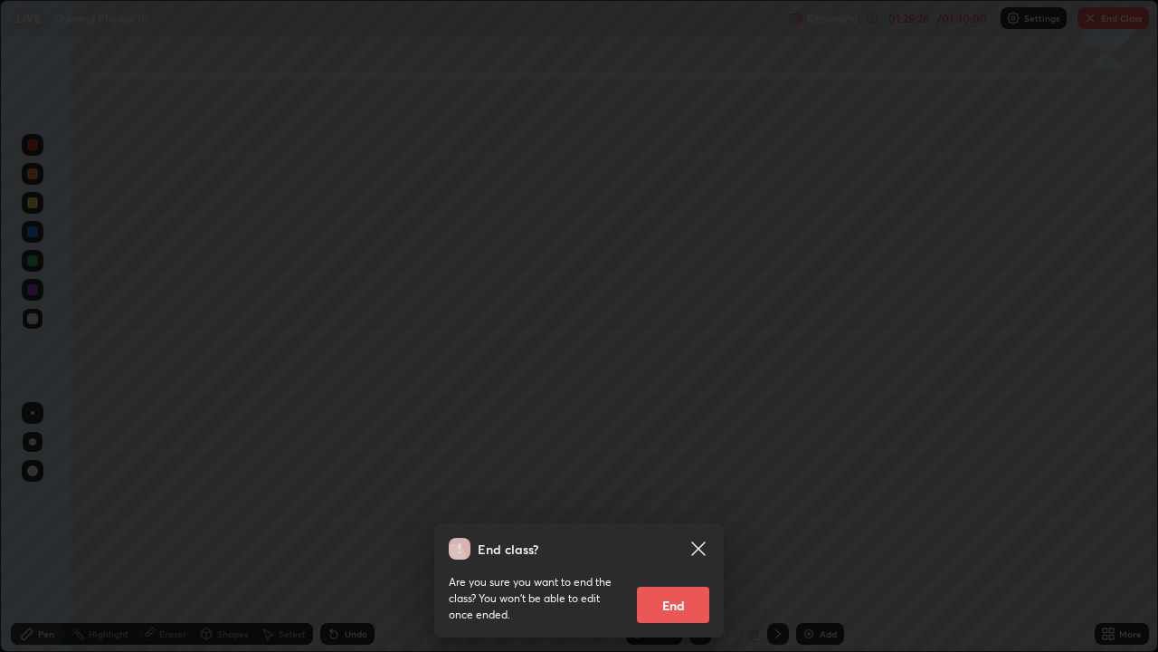
click at [683, 536] on button "End" at bounding box center [673, 604] width 72 height 36
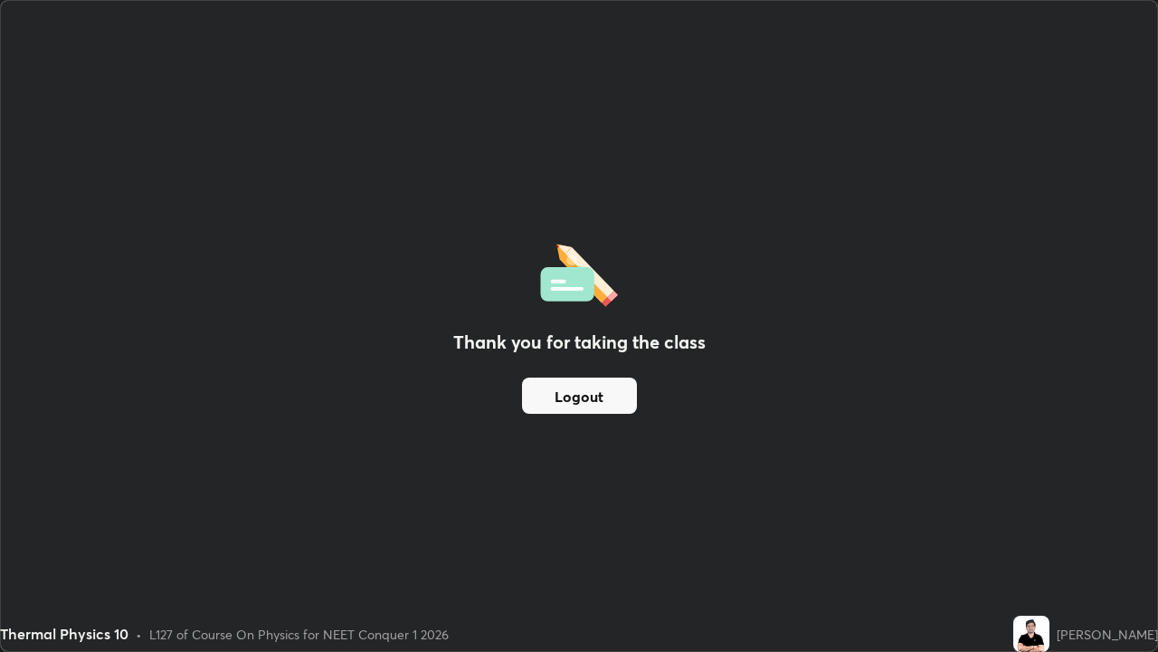
click at [576, 405] on button "Logout" at bounding box center [579, 395] width 115 height 36
click at [576, 399] on button "Logout" at bounding box center [579, 395] width 115 height 36
click at [574, 393] on button "Logout" at bounding box center [579, 395] width 115 height 36
click at [576, 393] on button "Logout" at bounding box center [579, 395] width 115 height 36
